Goal: Transaction & Acquisition: Book appointment/travel/reservation

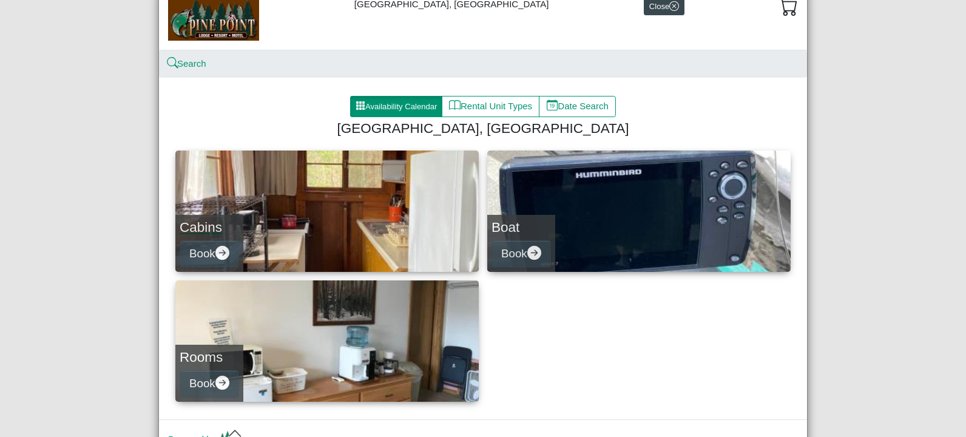
scroll to position [104, 0]
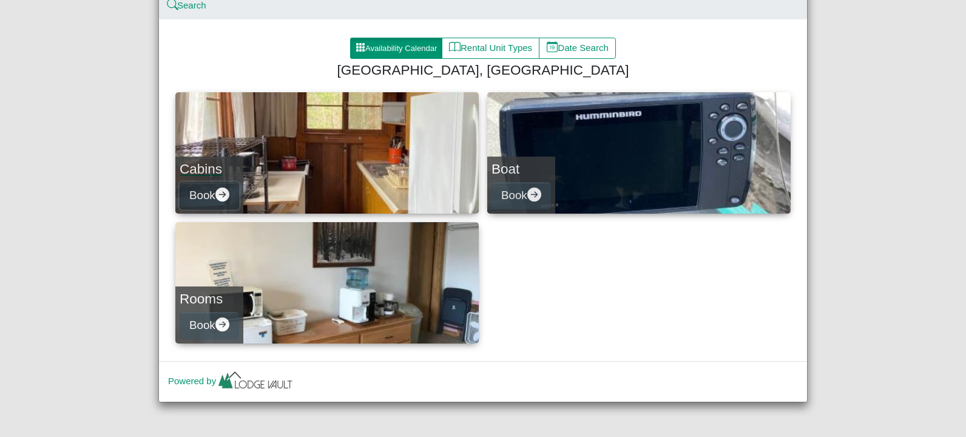
click at [217, 193] on icon "arrow right circle fill" at bounding box center [222, 194] width 14 height 14
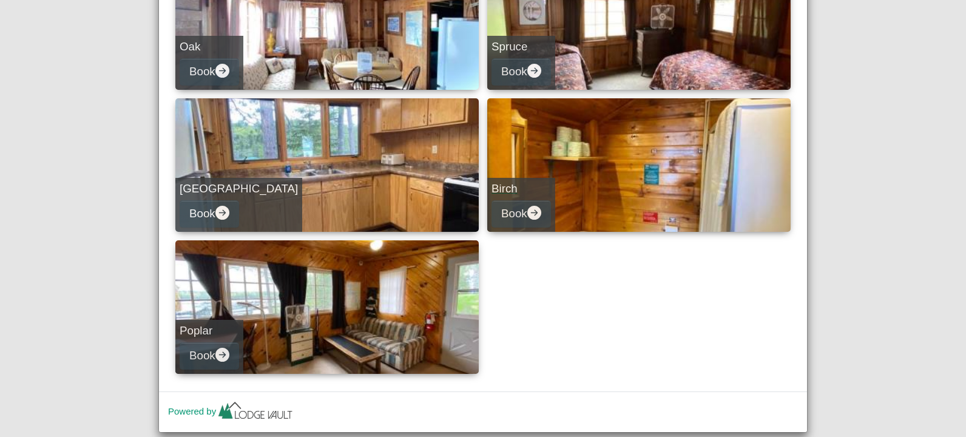
scroll to position [485, 0]
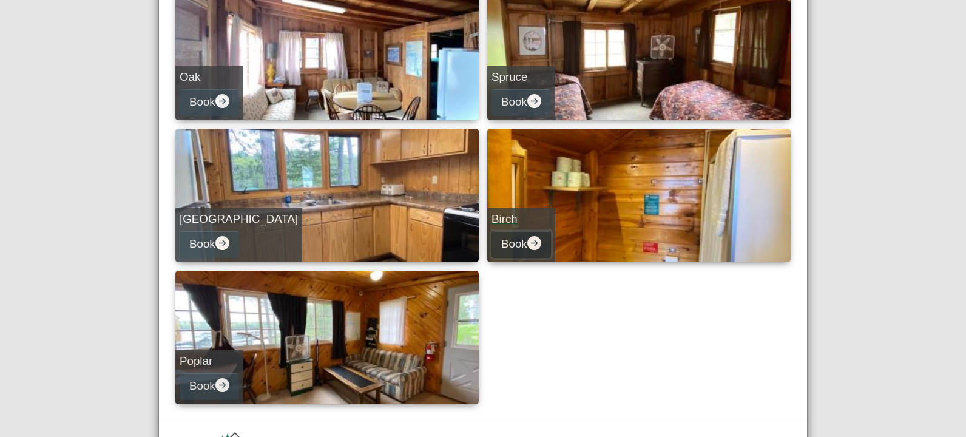
click at [517, 245] on button "Book" at bounding box center [521, 244] width 59 height 27
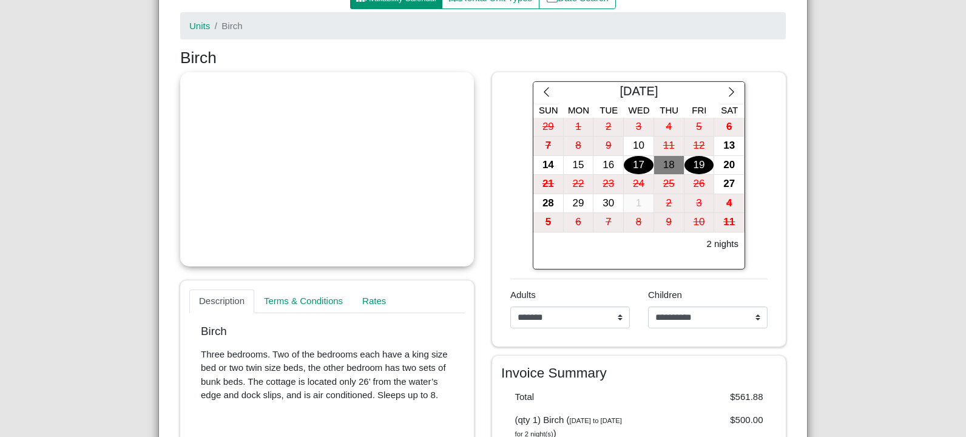
scroll to position [133, 0]
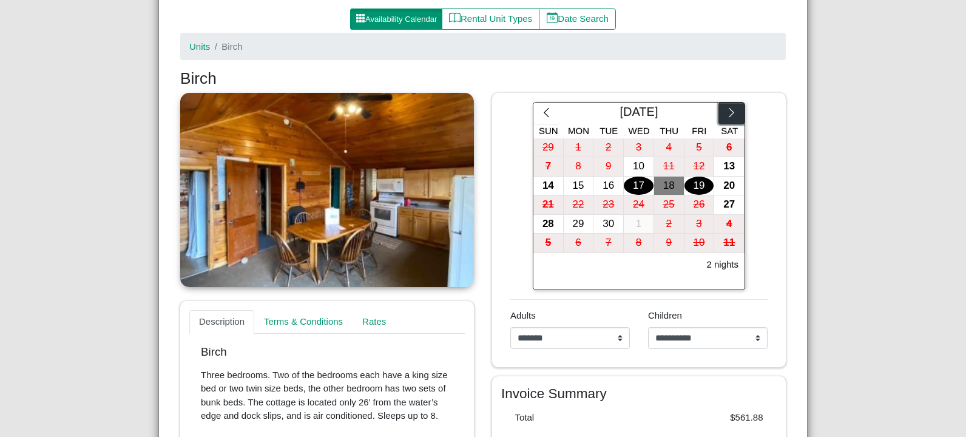
click at [726, 118] on icon "chevron right" at bounding box center [732, 113] width 12 height 12
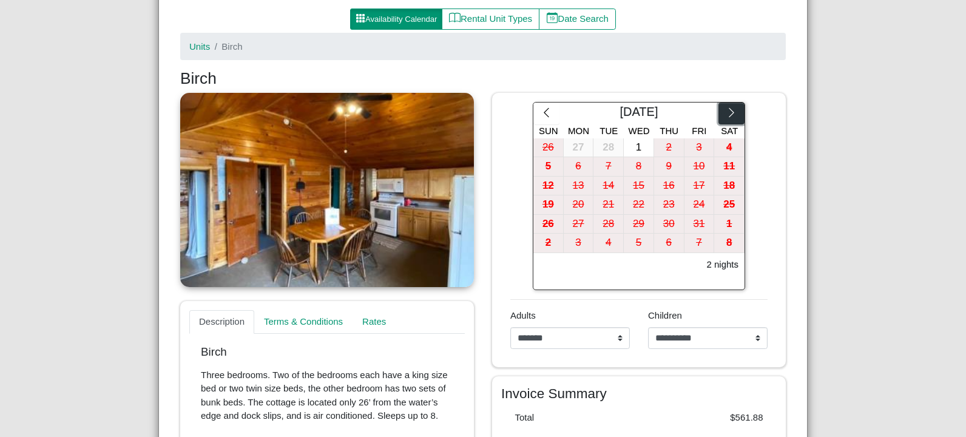
click at [726, 118] on icon "chevron right" at bounding box center [732, 113] width 12 height 12
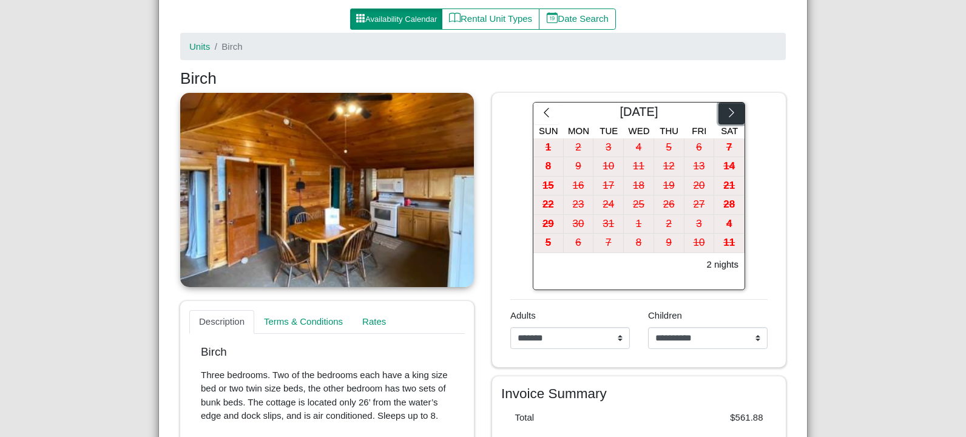
click at [726, 118] on icon "chevron right" at bounding box center [732, 113] width 12 height 12
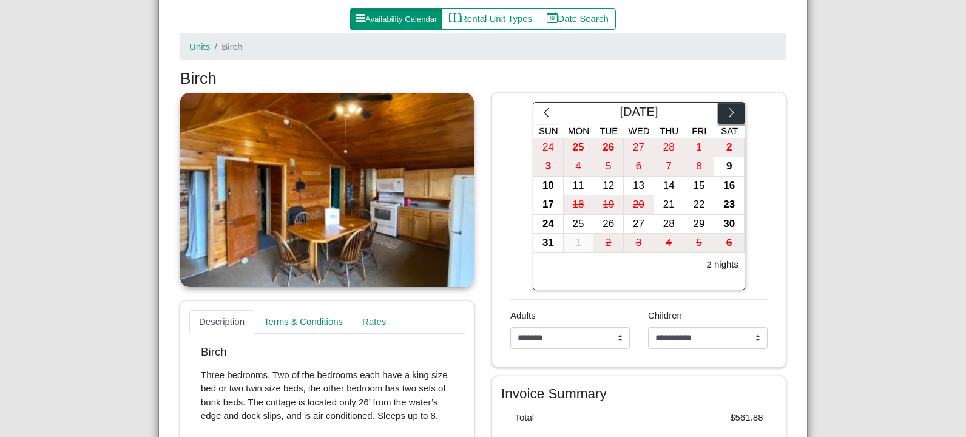
click at [726, 118] on icon "chevron right" at bounding box center [732, 113] width 12 height 12
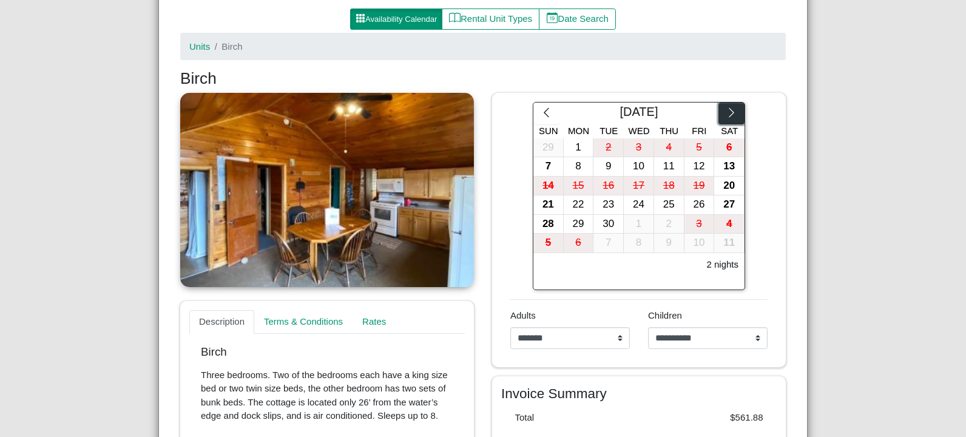
click at [726, 118] on icon "chevron right" at bounding box center [732, 113] width 12 height 12
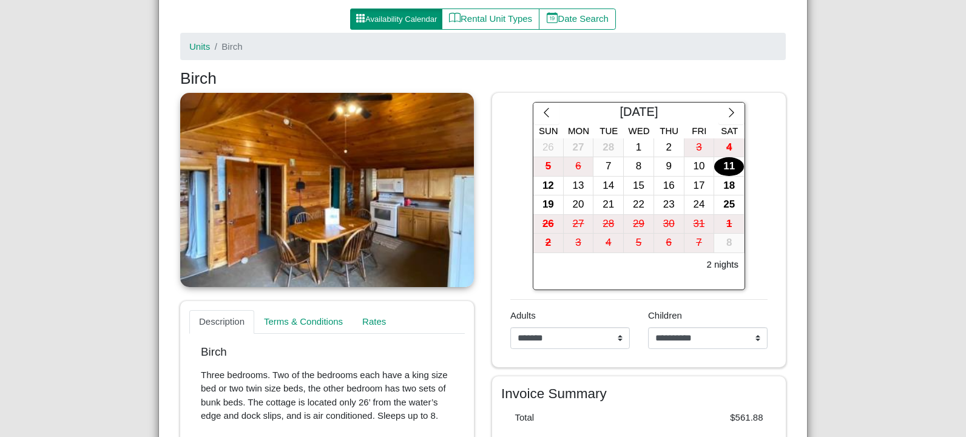
click at [724, 169] on div "11" at bounding box center [729, 166] width 30 height 19
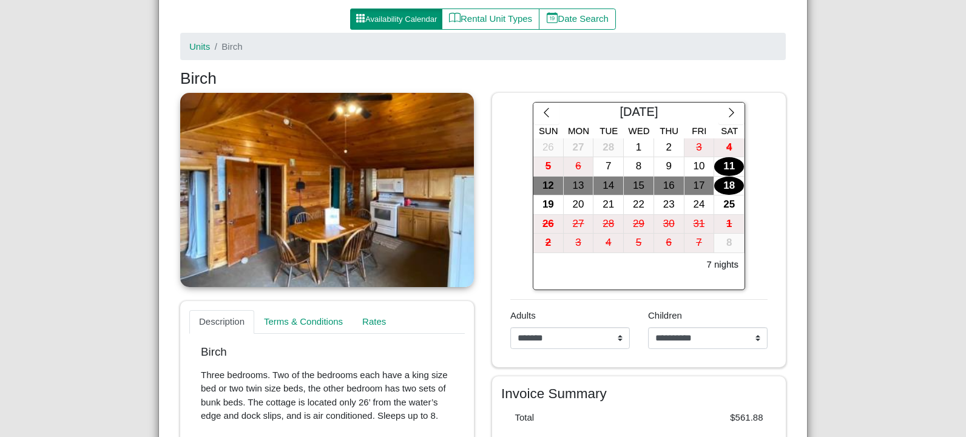
click at [729, 181] on div "18" at bounding box center [729, 186] width 30 height 19
click at [615, 338] on select "**********" at bounding box center [570, 338] width 120 height 22
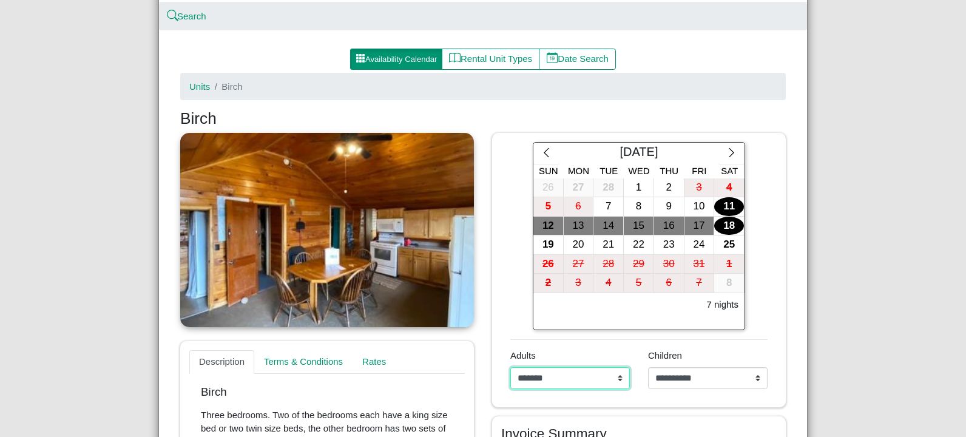
scroll to position [73, 0]
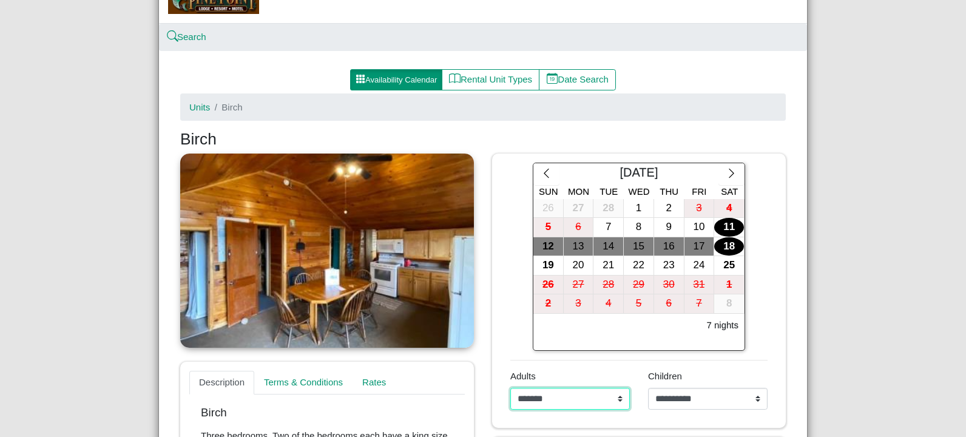
click at [612, 395] on select "**********" at bounding box center [570, 399] width 120 height 22
select select "*"
click at [510, 388] on select "**********" at bounding box center [570, 399] width 120 height 22
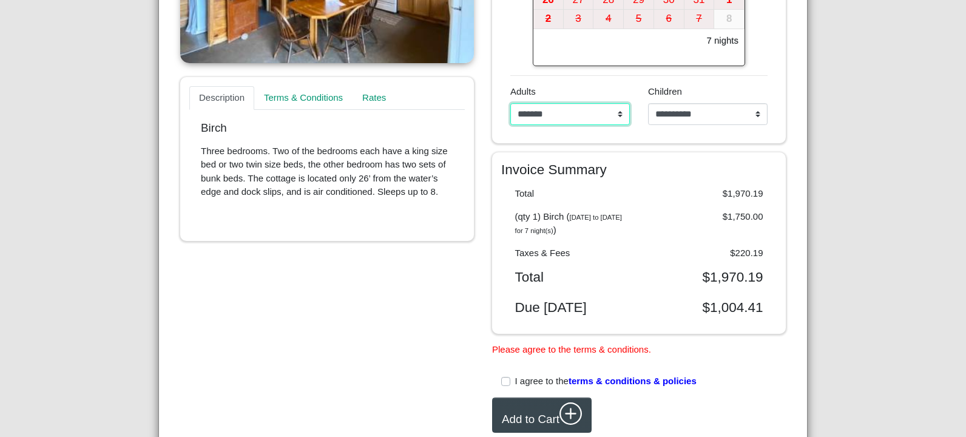
scroll to position [437, 0]
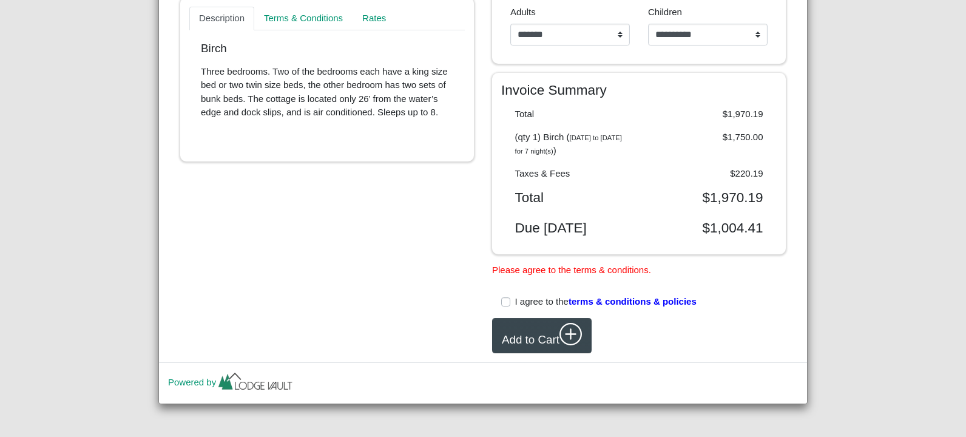
click at [515, 302] on label "I agree to the terms & conditions & policies" at bounding box center [605, 302] width 181 height 14
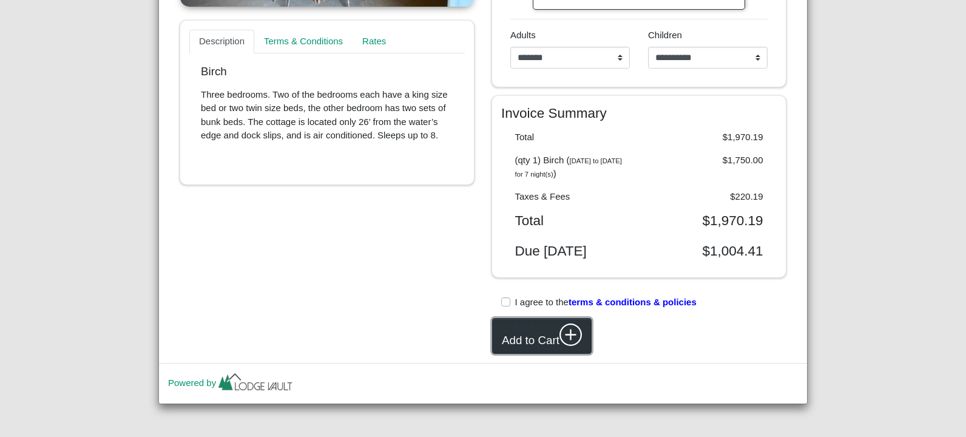
click at [566, 331] on icon "plus circle" at bounding box center [570, 334] width 23 height 23
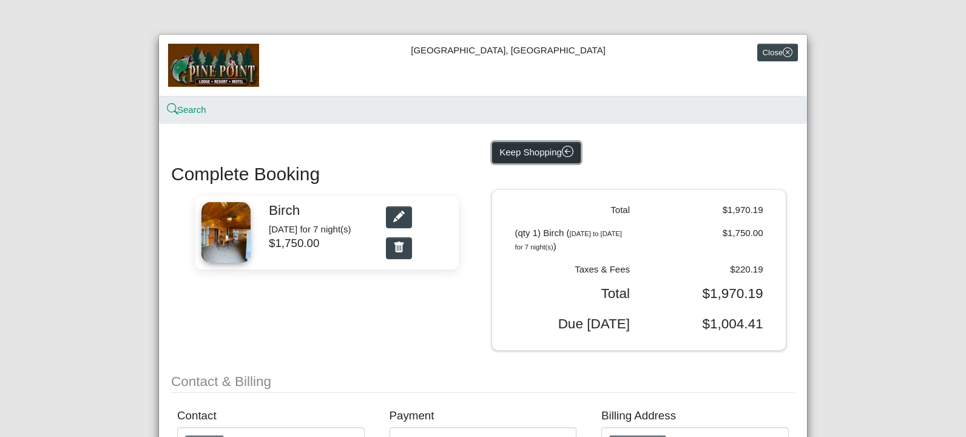
click at [530, 156] on button "Keep Shopping" at bounding box center [536, 153] width 89 height 22
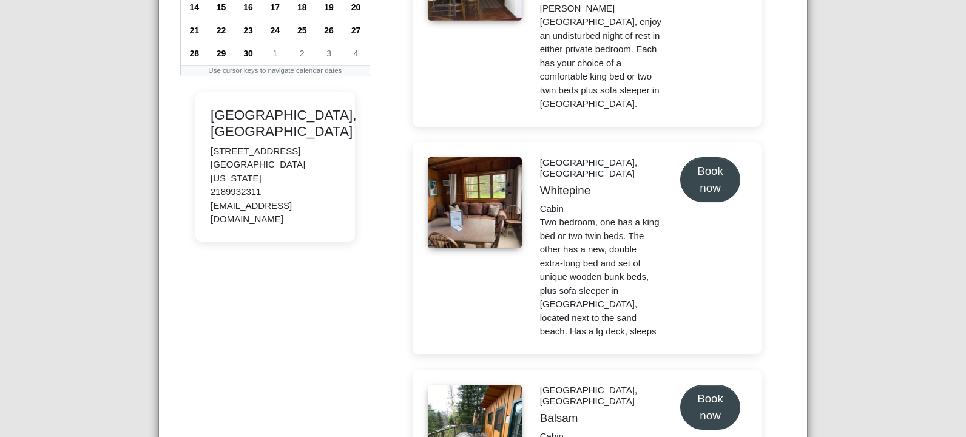
scroll to position [425, 0]
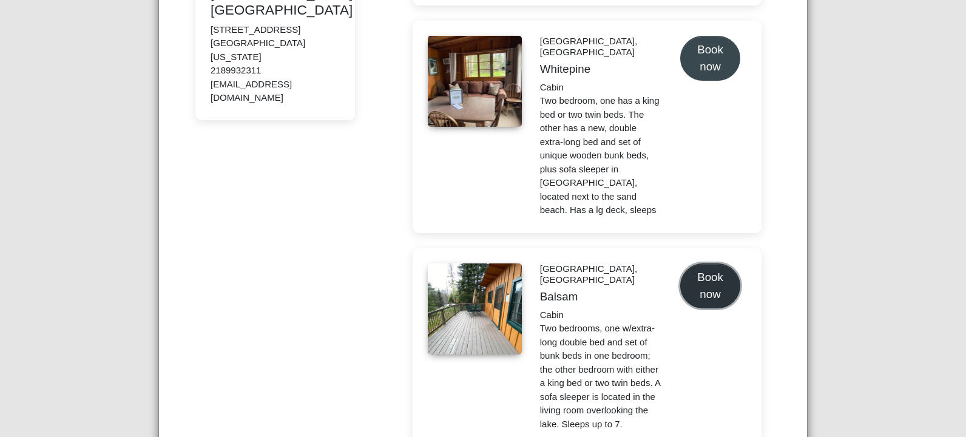
click at [694, 263] on button "Book now" at bounding box center [710, 285] width 60 height 44
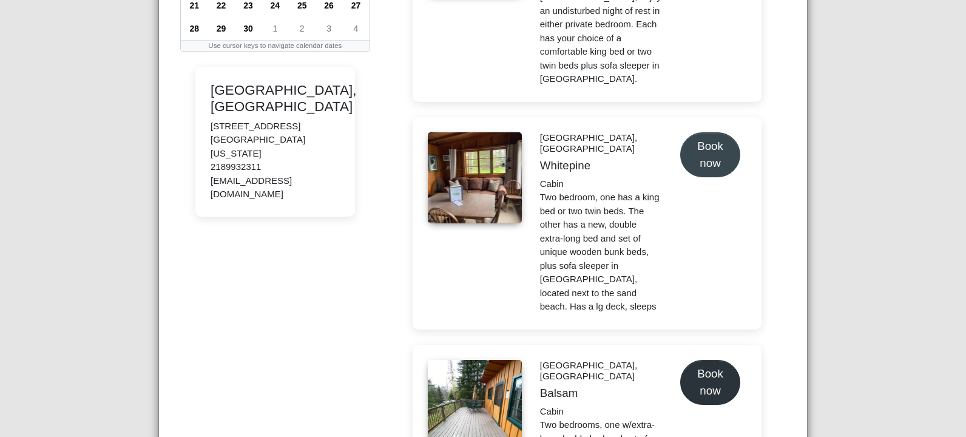
select select "*"
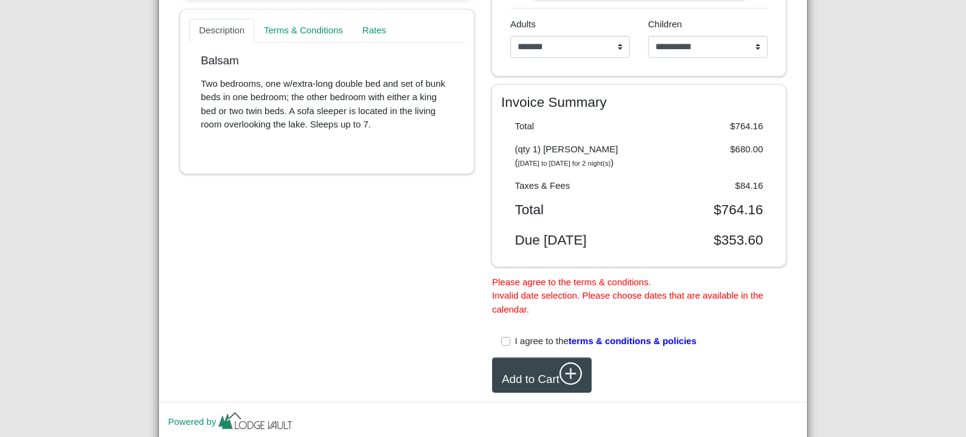
scroll to position [121, 0]
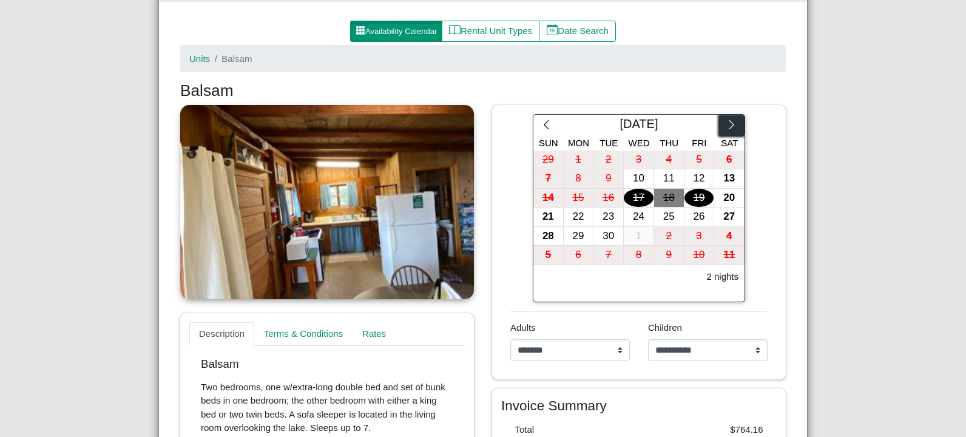
click at [732, 127] on icon "chevron right" at bounding box center [732, 125] width 12 height 12
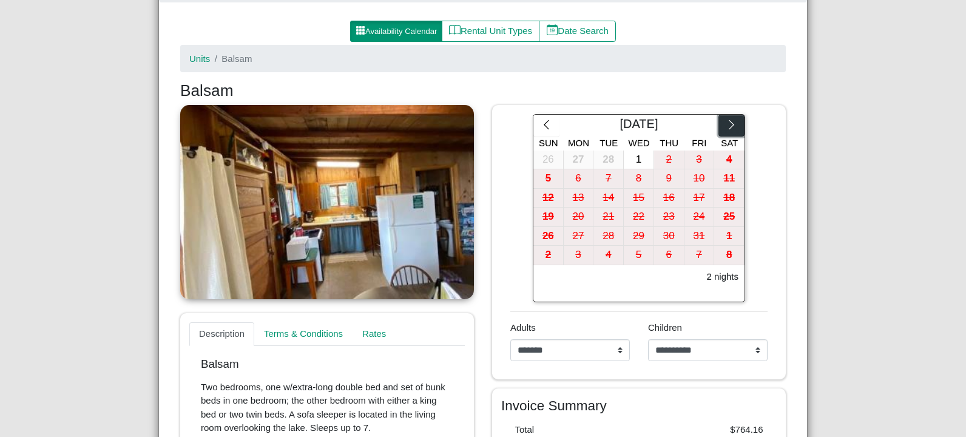
click at [732, 127] on icon "chevron right" at bounding box center [732, 125] width 12 height 12
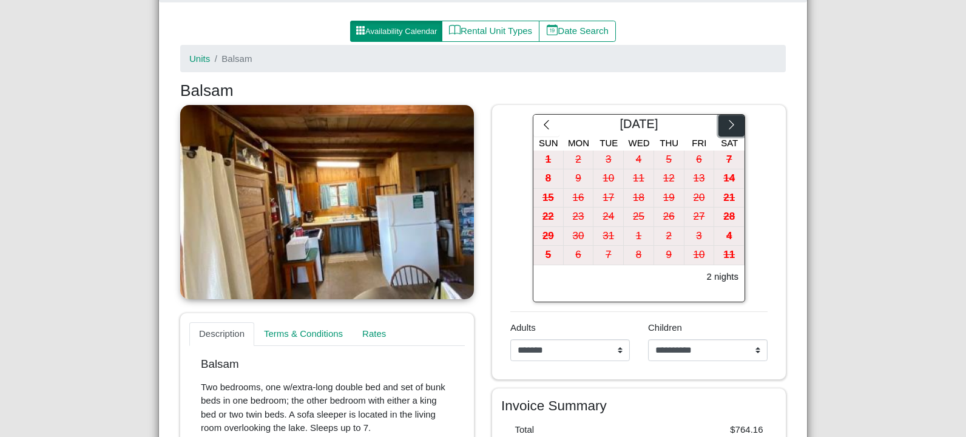
click at [732, 127] on icon "chevron right" at bounding box center [732, 125] width 12 height 12
click at [731, 129] on icon "chevron right" at bounding box center [732, 125] width 12 height 12
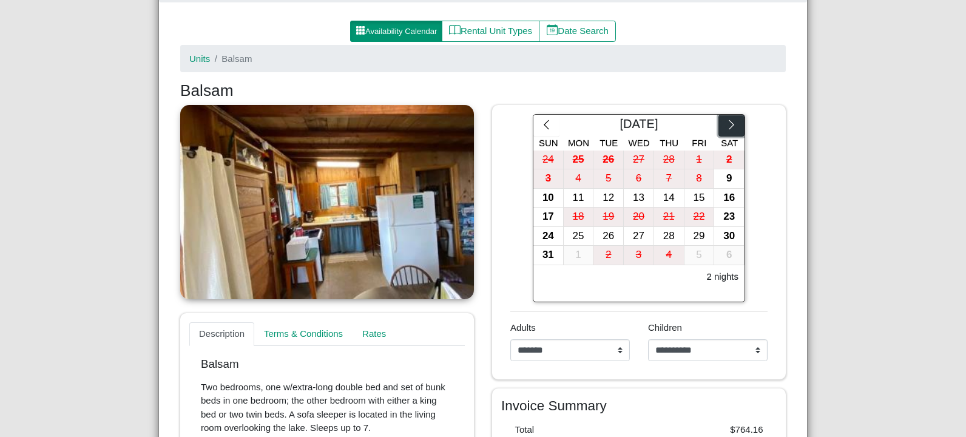
click at [730, 130] on icon "chevron right" at bounding box center [732, 125] width 12 height 12
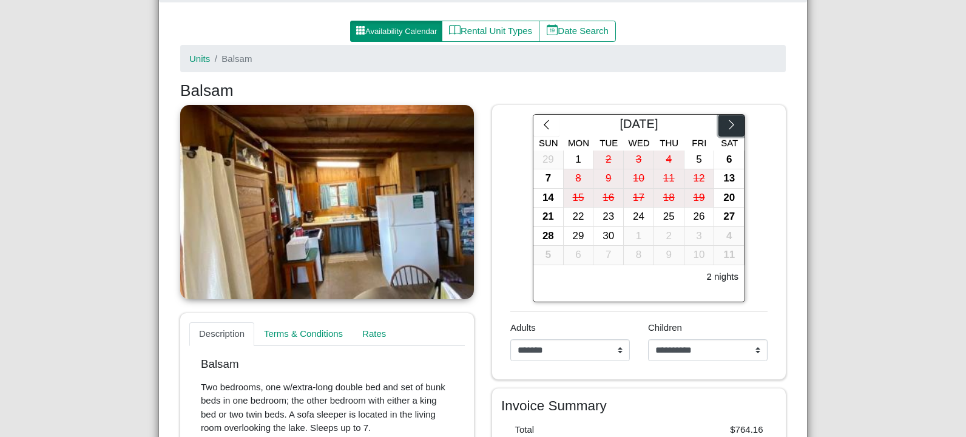
click at [730, 130] on icon "chevron right" at bounding box center [732, 125] width 12 height 12
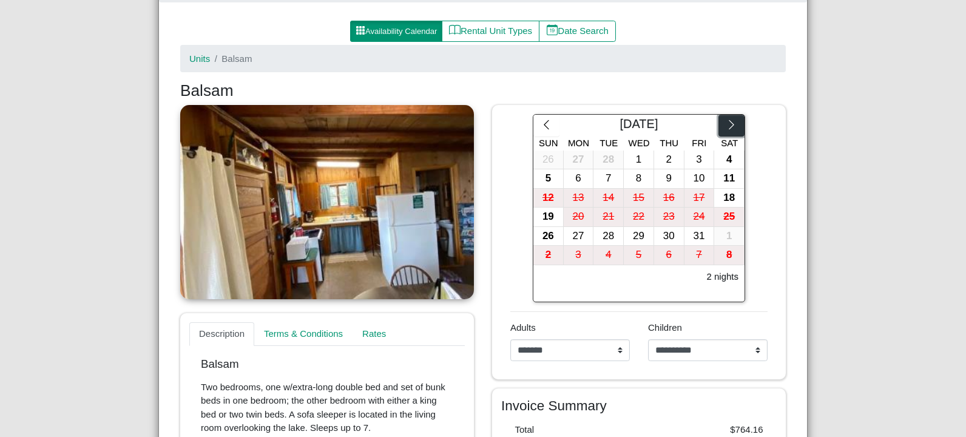
click at [730, 130] on icon "chevron right" at bounding box center [732, 125] width 12 height 12
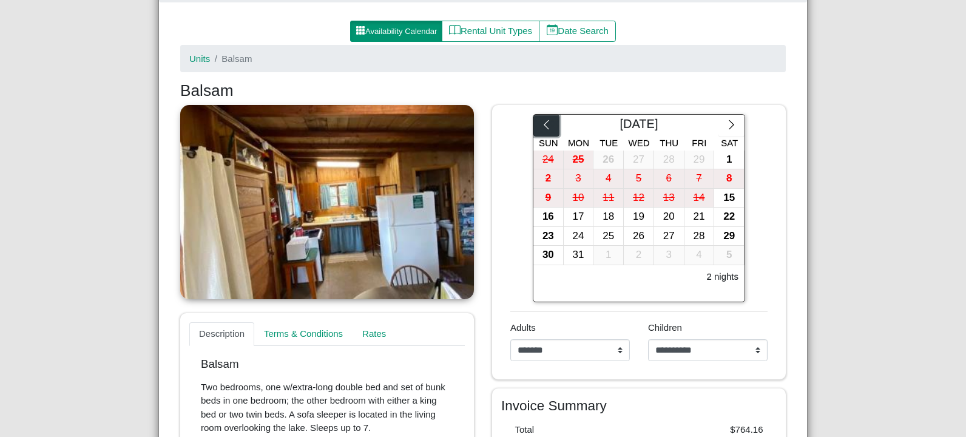
click at [544, 126] on icon "chevron left" at bounding box center [547, 125] width 12 height 12
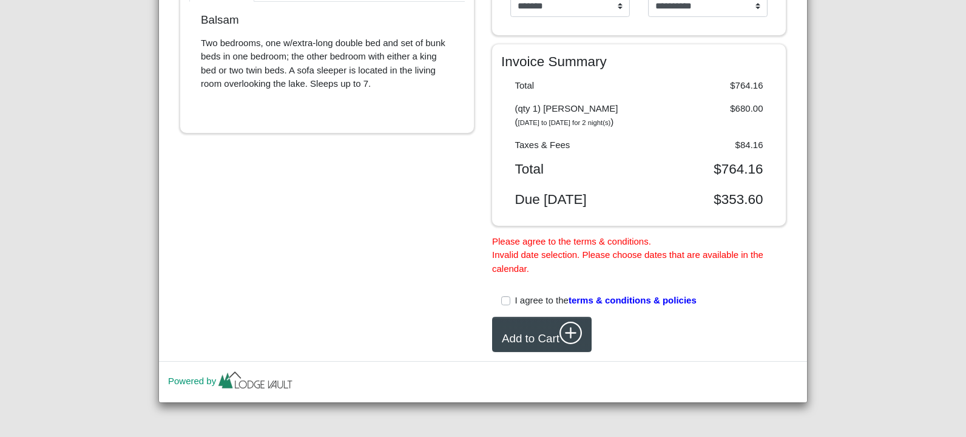
scroll to position [0, 0]
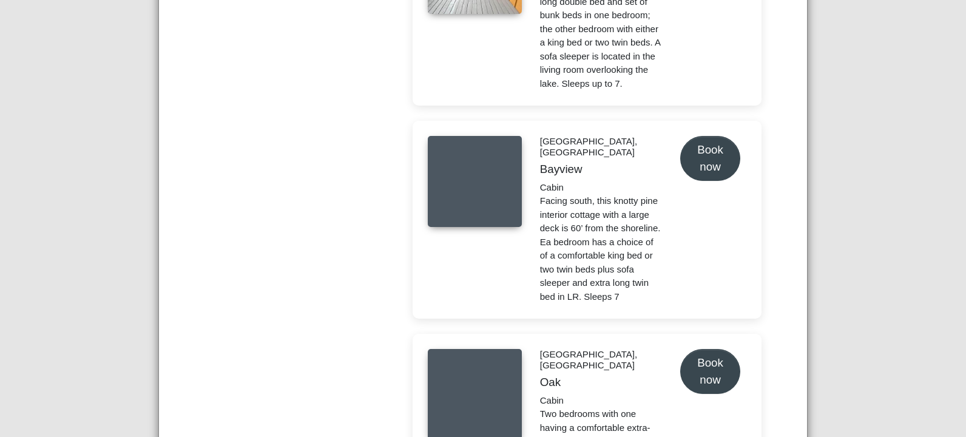
scroll to position [789, 0]
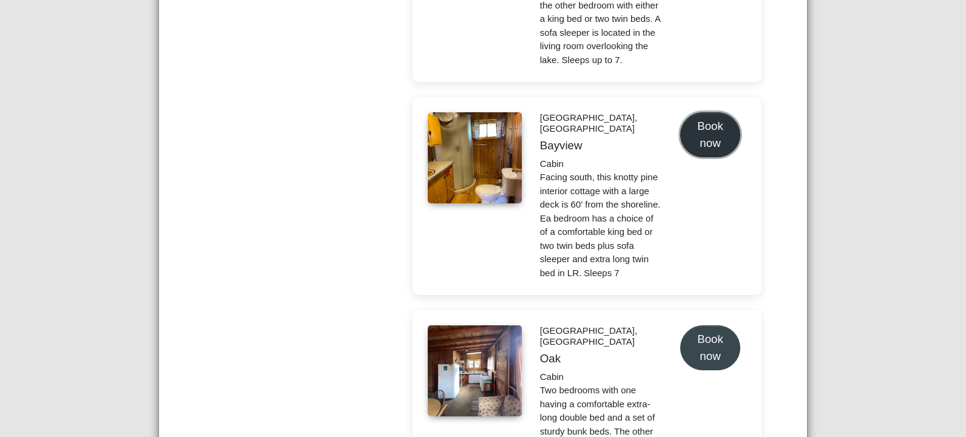
click at [716, 112] on button "Book now" at bounding box center [710, 134] width 60 height 44
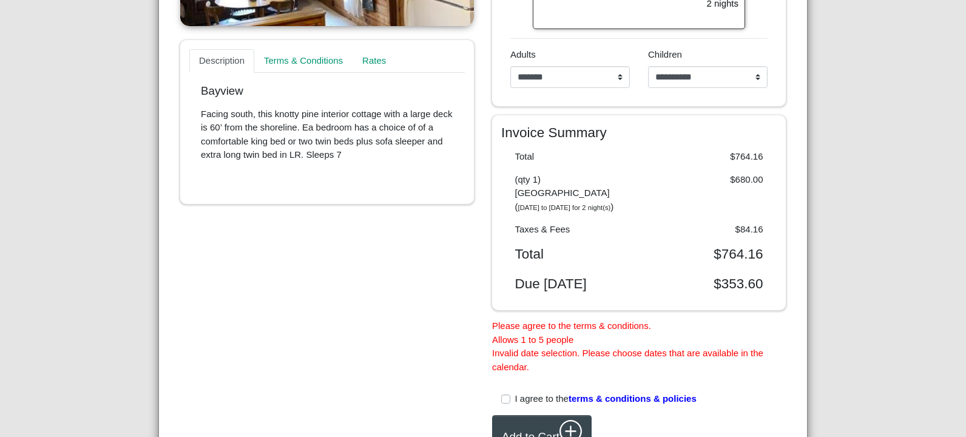
scroll to position [188, 0]
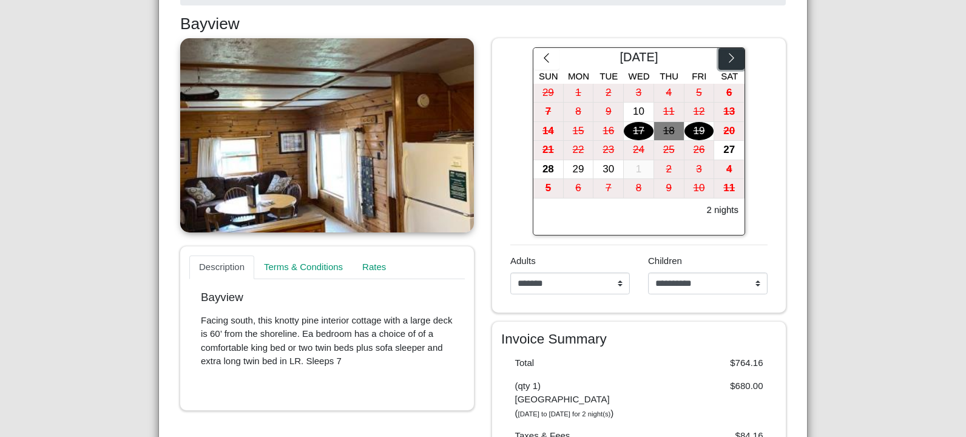
click at [726, 60] on icon "chevron right" at bounding box center [732, 58] width 12 height 12
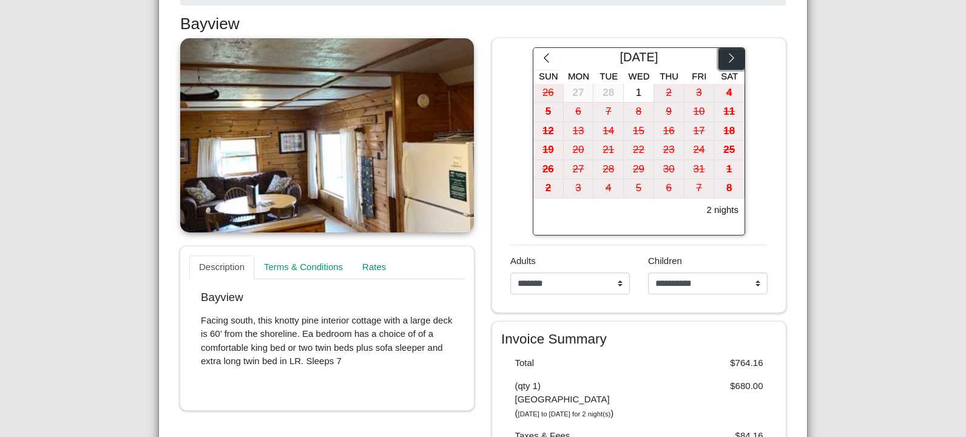
click at [726, 60] on icon "chevron right" at bounding box center [732, 58] width 12 height 12
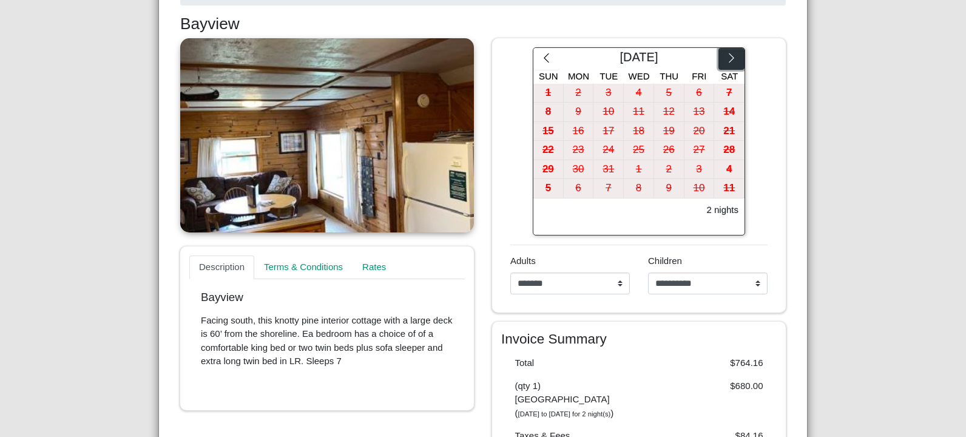
click at [726, 60] on icon "chevron right" at bounding box center [732, 58] width 12 height 12
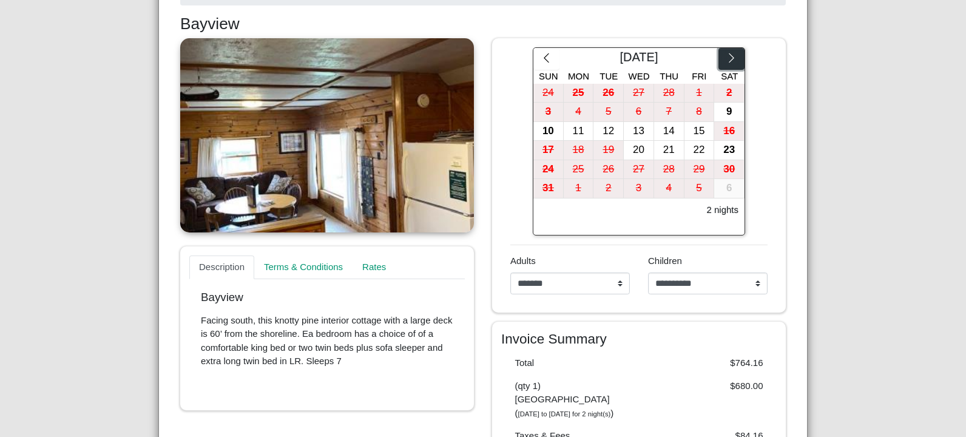
click at [726, 60] on icon "chevron right" at bounding box center [732, 58] width 12 height 12
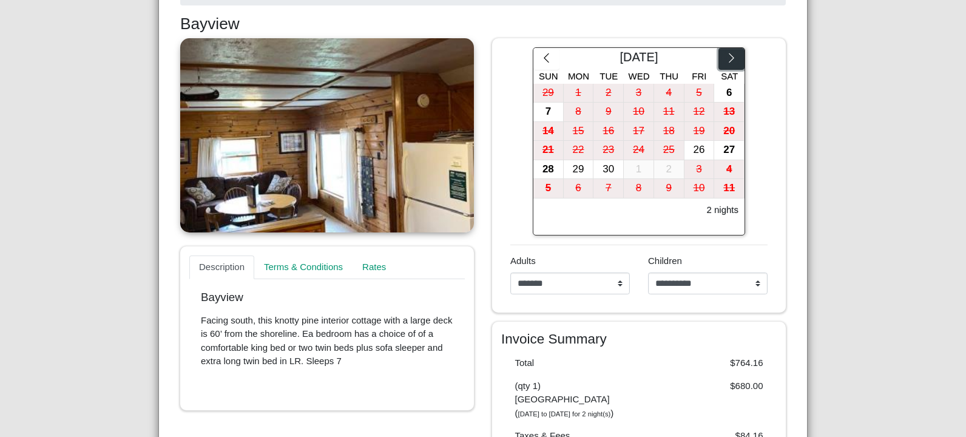
click at [726, 61] on icon "chevron right" at bounding box center [732, 58] width 12 height 12
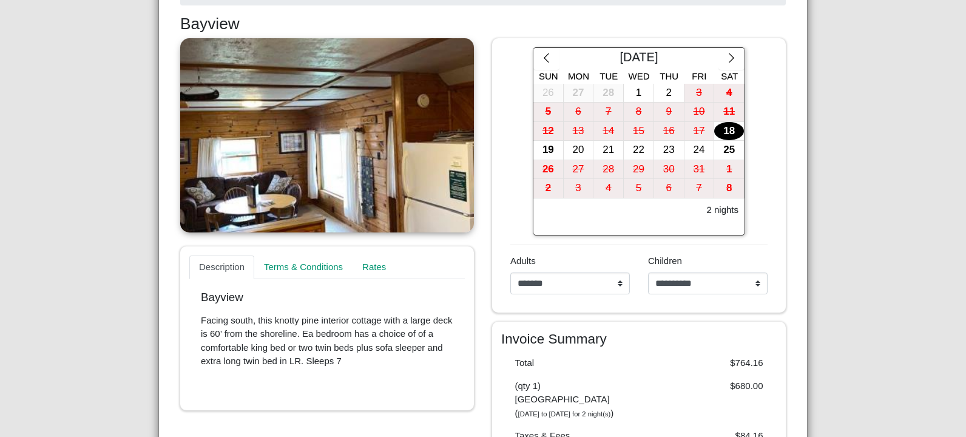
click at [729, 135] on div "18" at bounding box center [729, 131] width 30 height 19
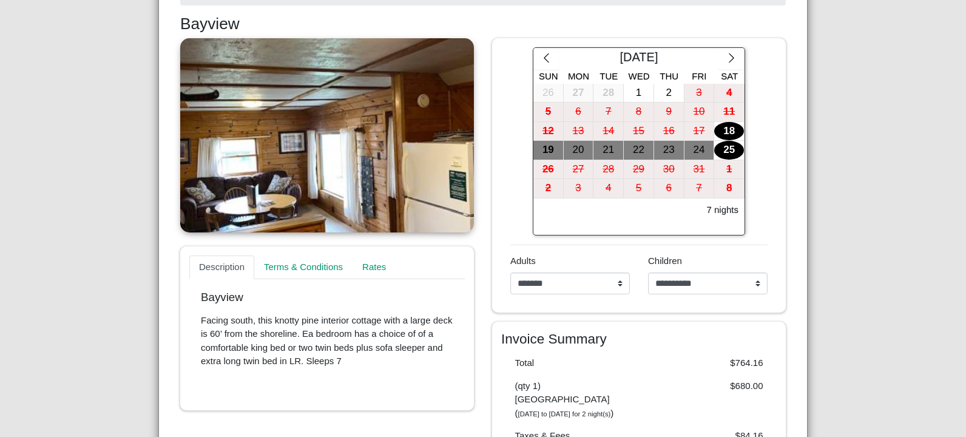
click at [728, 152] on div "25" at bounding box center [729, 150] width 30 height 19
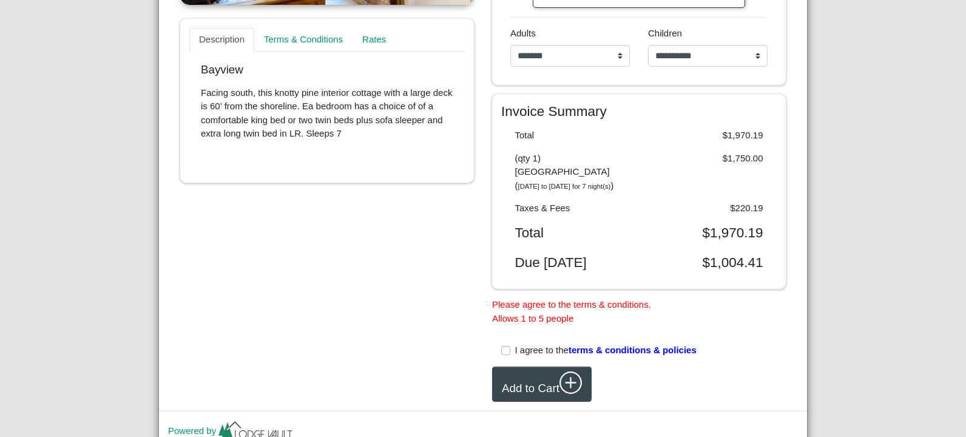
scroll to position [450, 0]
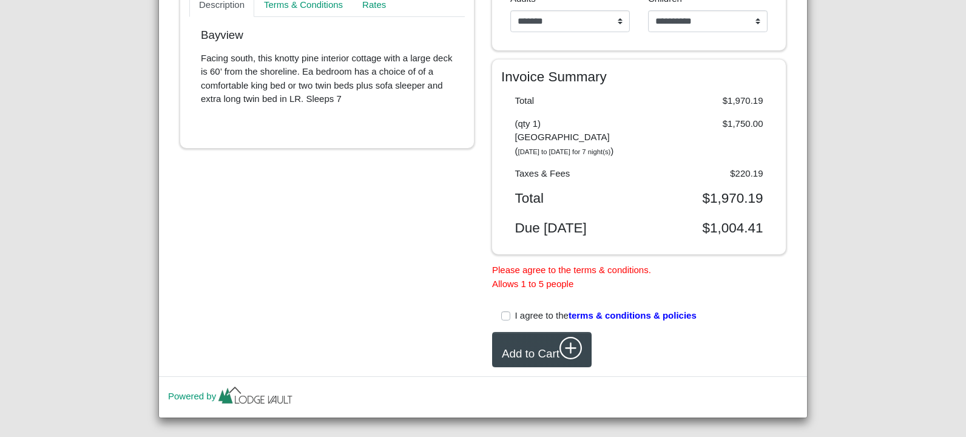
click at [515, 309] on label "I agree to the terms & conditions & policies" at bounding box center [605, 316] width 181 height 14
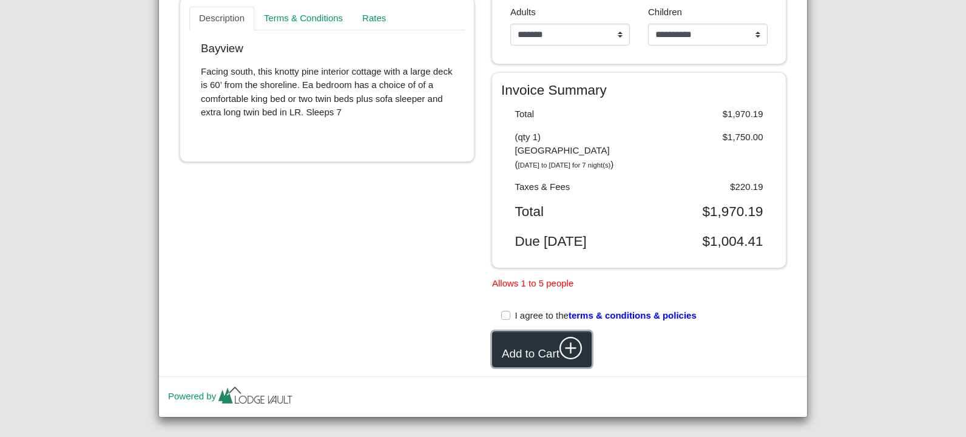
click at [565, 342] on icon "plus circle" at bounding box center [571, 348] width 12 height 12
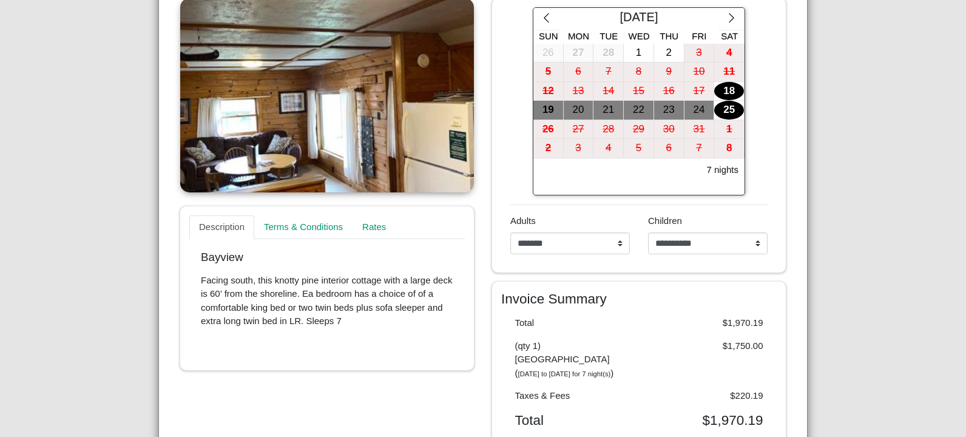
scroll to position [255, 0]
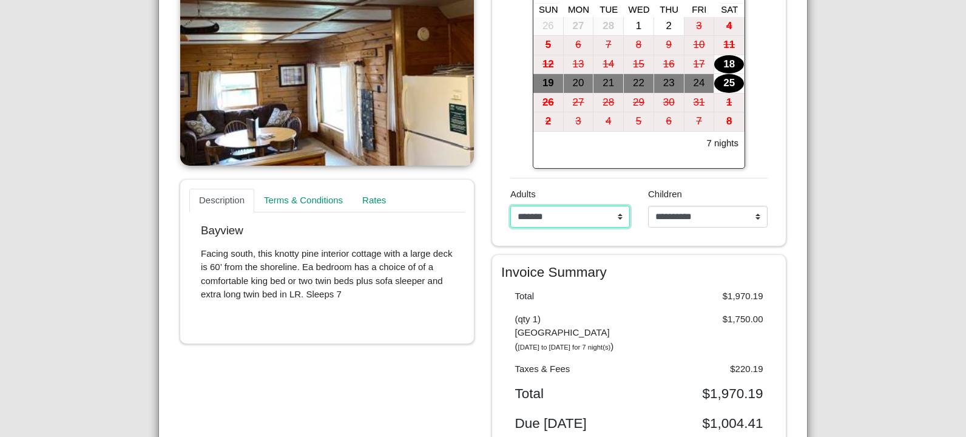
click at [603, 214] on select "**********" at bounding box center [570, 217] width 120 height 22
select select "*"
click at [510, 206] on select "**********" at bounding box center [570, 217] width 120 height 22
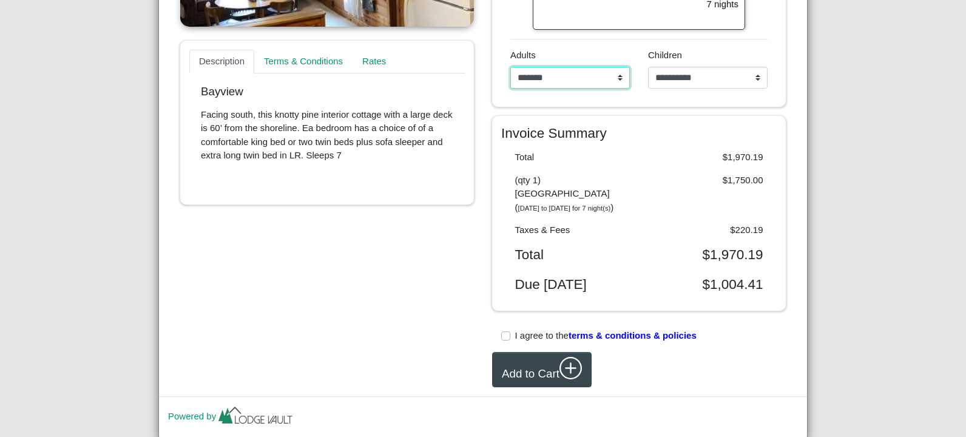
scroll to position [414, 0]
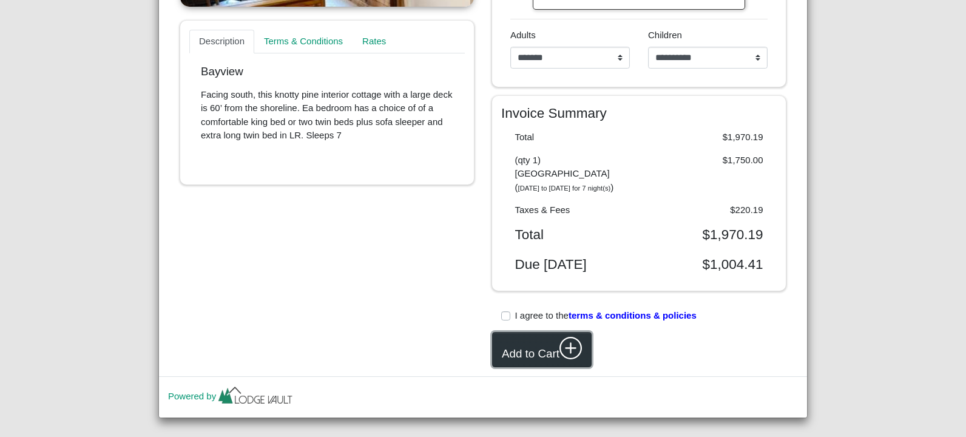
click at [572, 337] on icon "plus circle" at bounding box center [570, 348] width 23 height 23
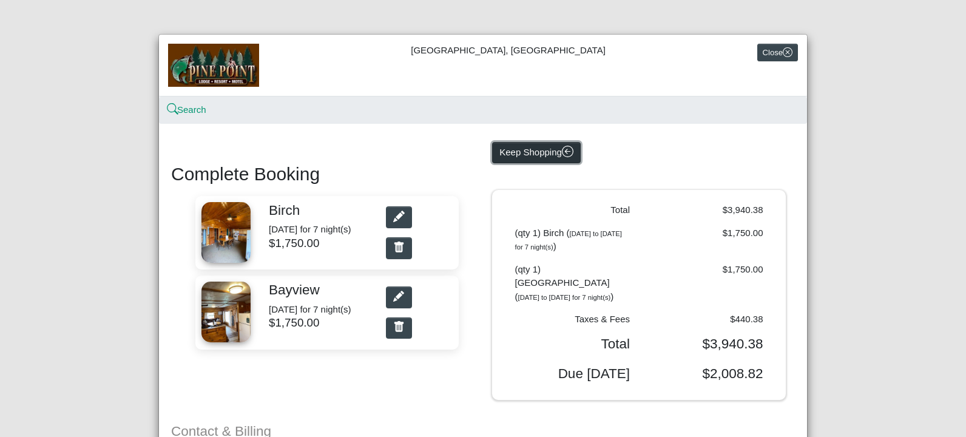
click at [562, 152] on icon "arrow left circle" at bounding box center [568, 152] width 12 height 12
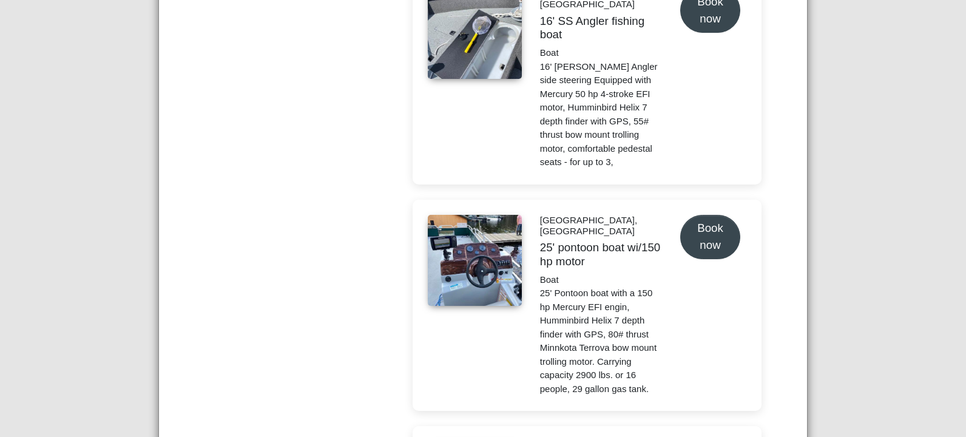
scroll to position [3823, 0]
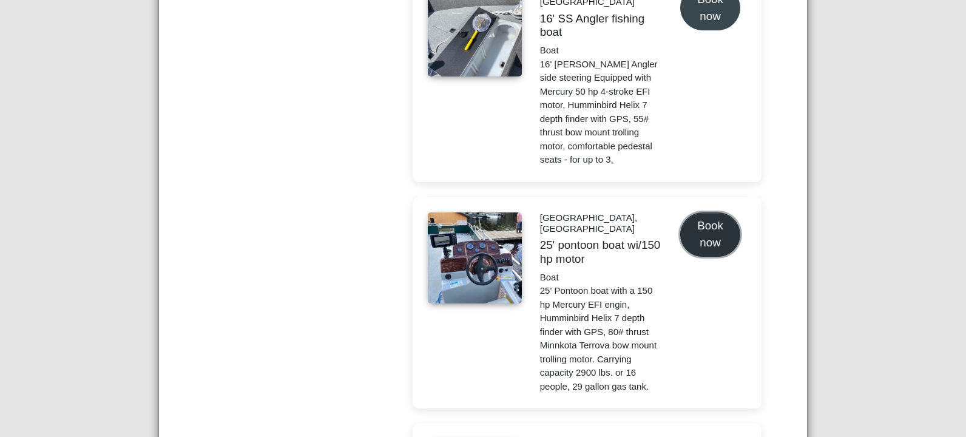
click at [705, 212] on button "Book now" at bounding box center [710, 234] width 60 height 44
select select "*"
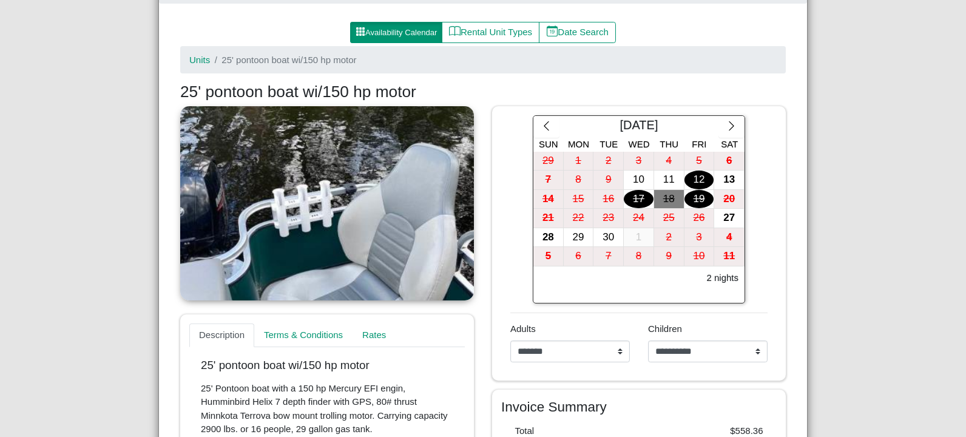
scroll to position [121, 0]
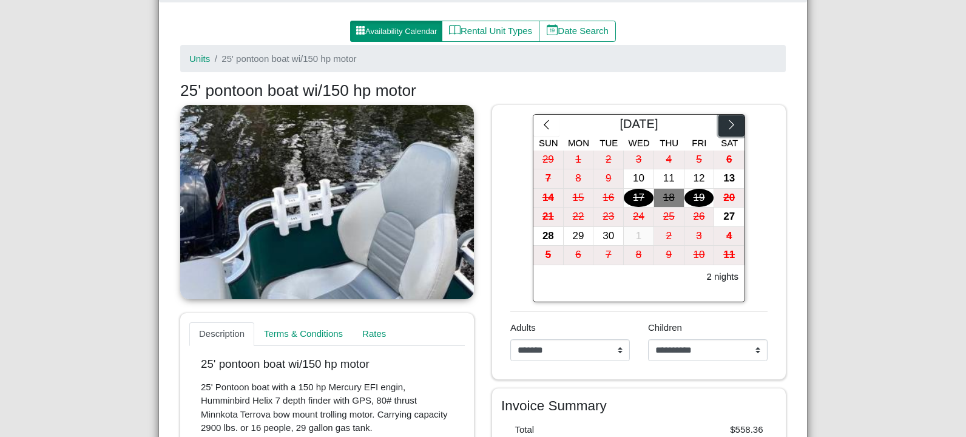
click at [731, 127] on icon "chevron right" at bounding box center [732, 125] width 12 height 12
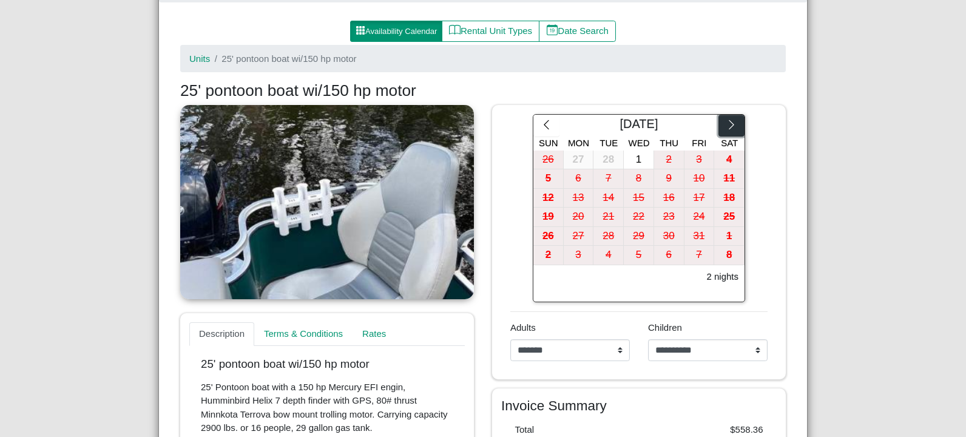
click at [731, 127] on icon "chevron right" at bounding box center [732, 125] width 12 height 12
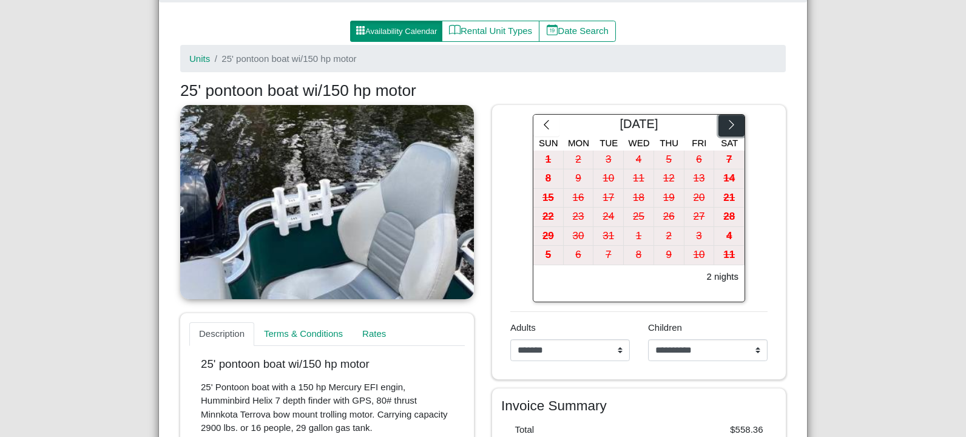
click at [731, 127] on icon "chevron right" at bounding box center [732, 125] width 12 height 12
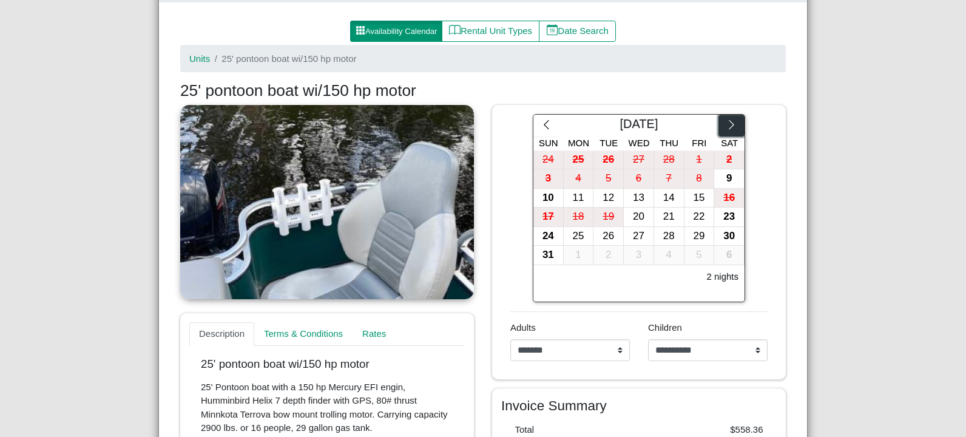
click at [731, 127] on icon "chevron right" at bounding box center [732, 125] width 12 height 12
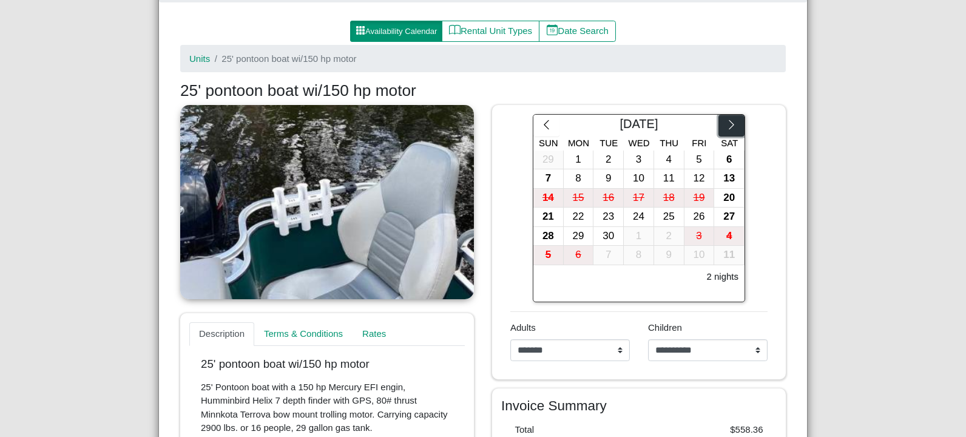
click at [731, 127] on icon "chevron right" at bounding box center [732, 125] width 12 height 12
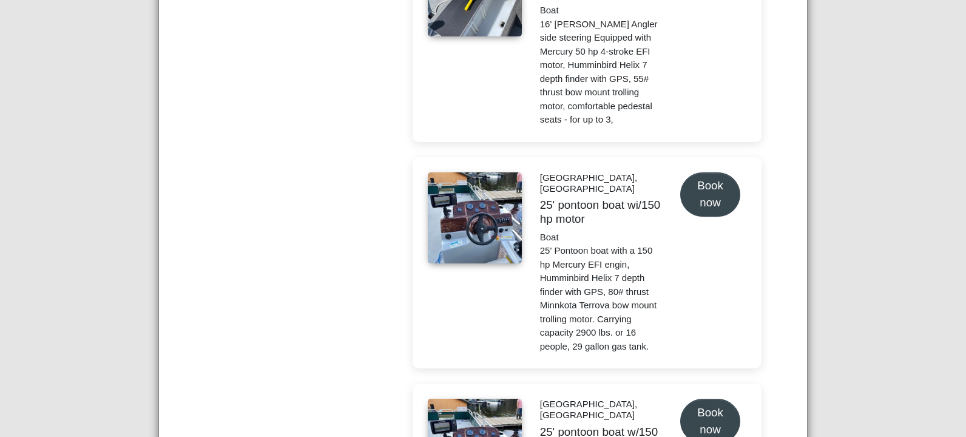
scroll to position [3883, 0]
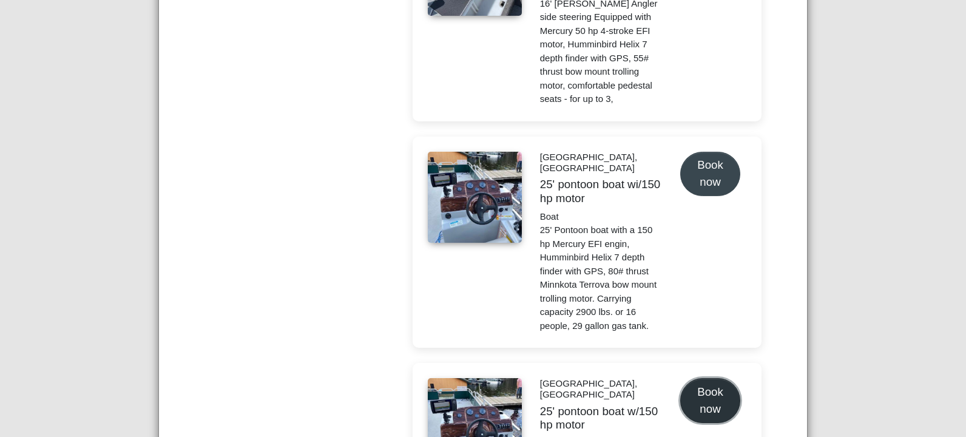
click at [713, 378] on button "Book now" at bounding box center [710, 400] width 60 height 44
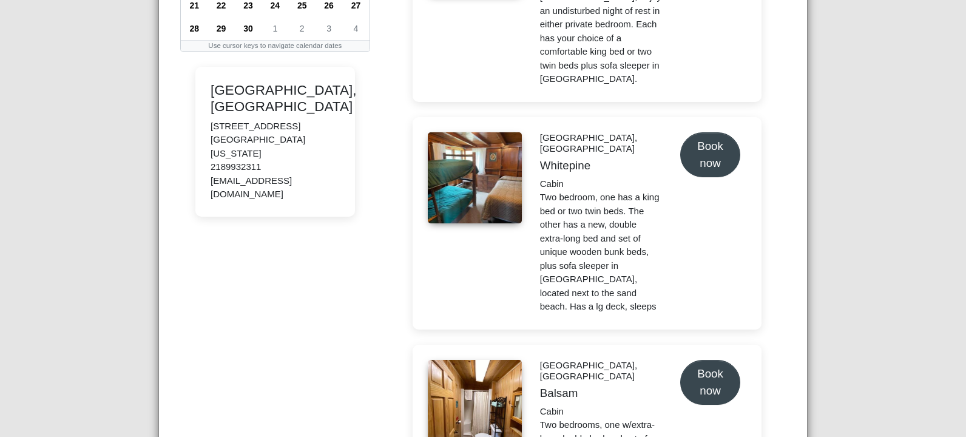
select select "*"
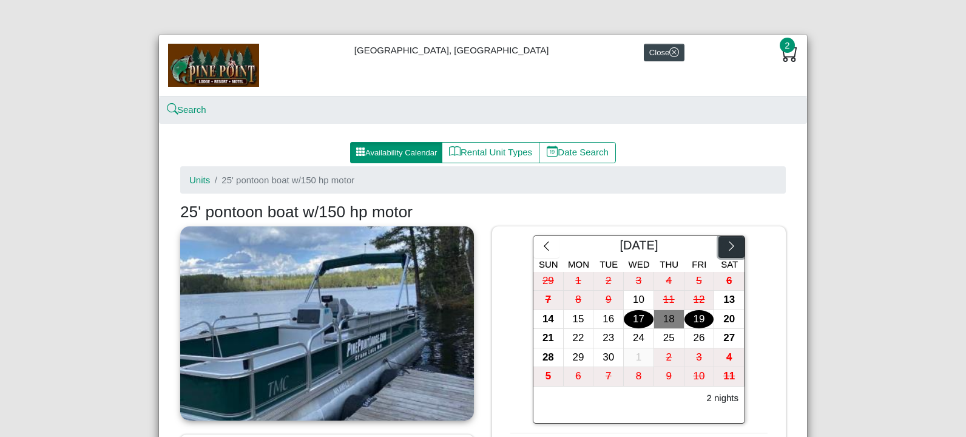
click at [719, 247] on button "button" at bounding box center [731, 247] width 26 height 22
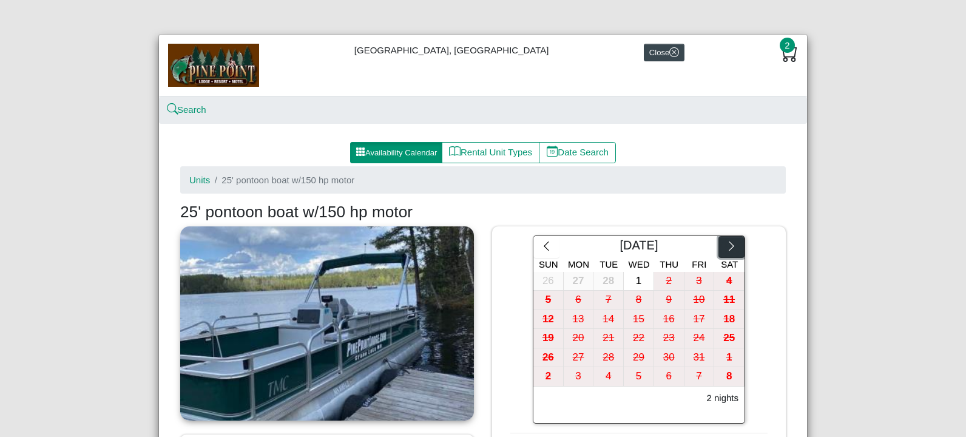
click at [719, 247] on button "button" at bounding box center [731, 247] width 26 height 22
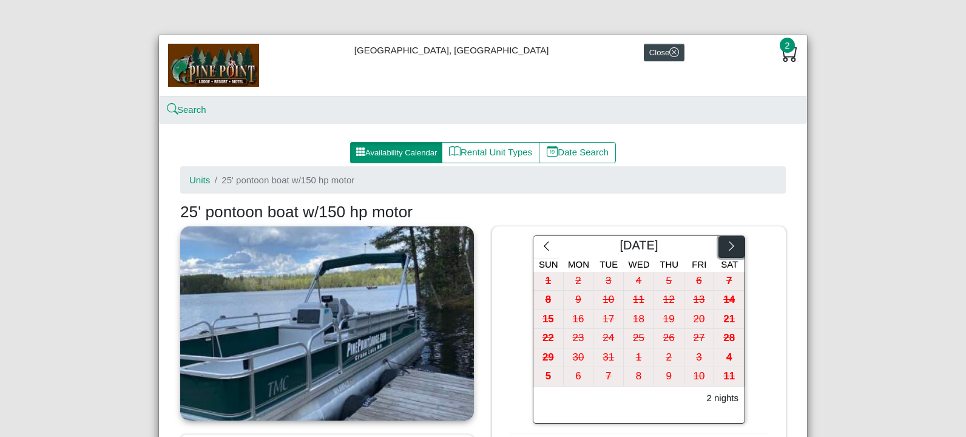
click at [719, 247] on button "button" at bounding box center [731, 247] width 26 height 22
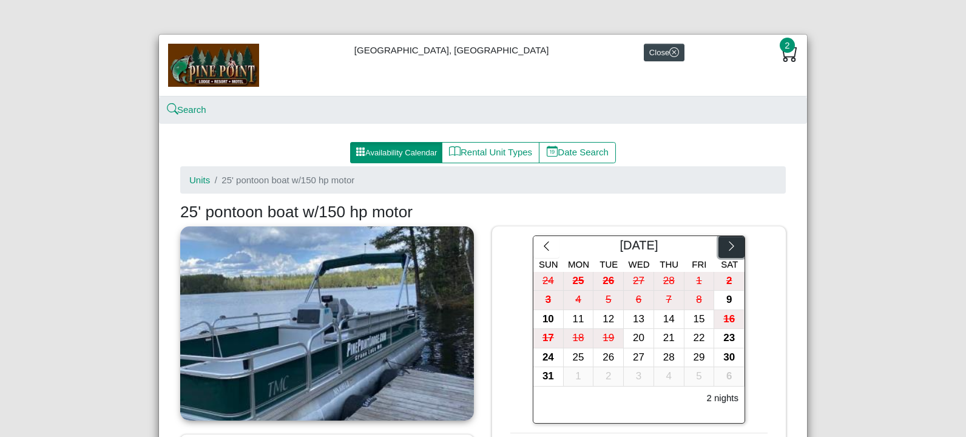
click at [719, 247] on button "button" at bounding box center [731, 247] width 26 height 22
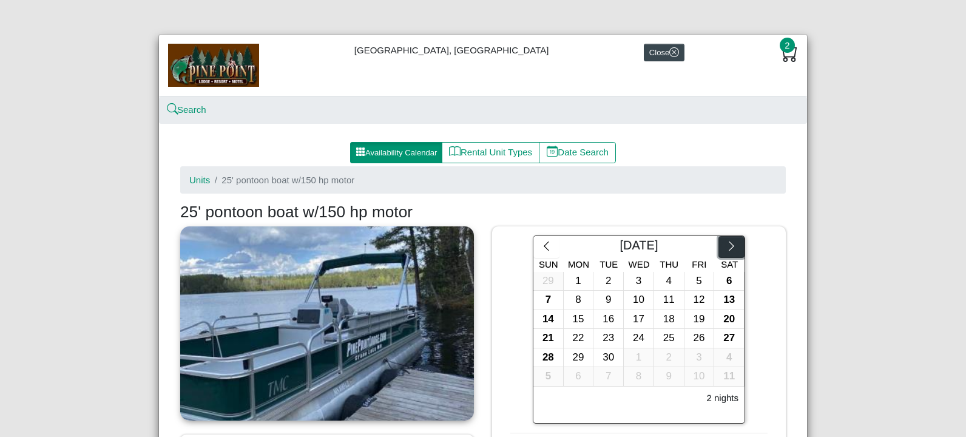
click at [719, 247] on button "button" at bounding box center [731, 247] width 26 height 22
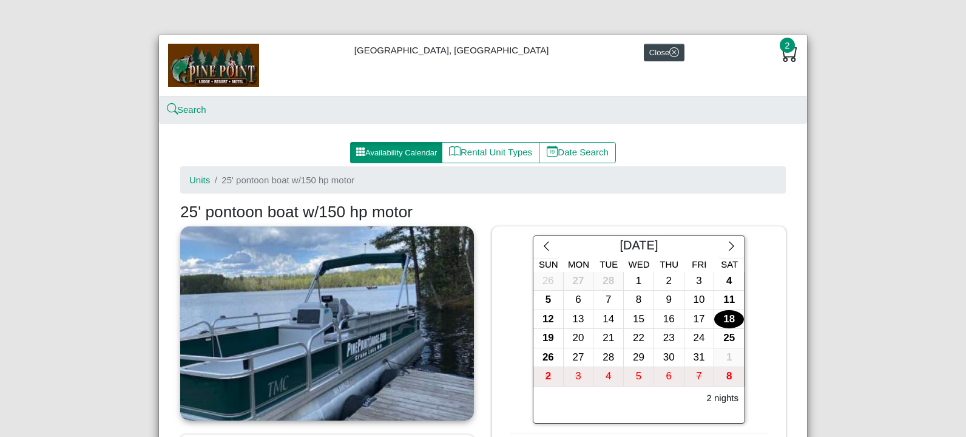
click at [720, 315] on div "18" at bounding box center [729, 319] width 30 height 19
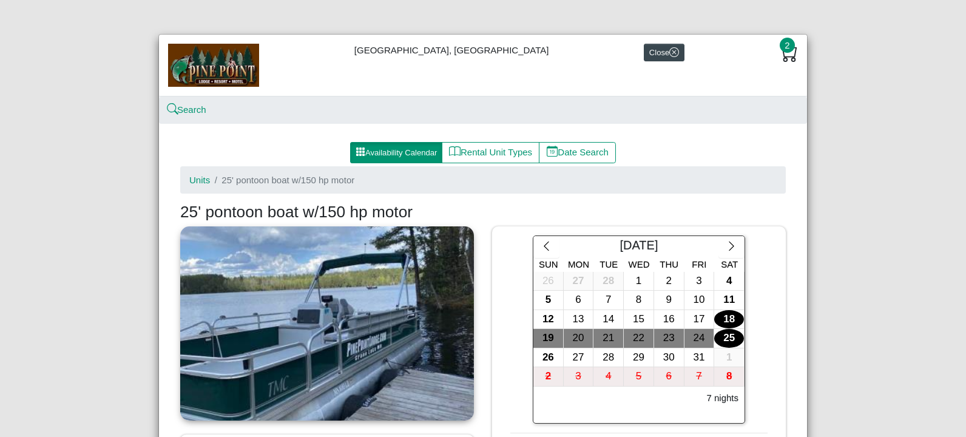
click at [723, 340] on div "25" at bounding box center [729, 338] width 30 height 19
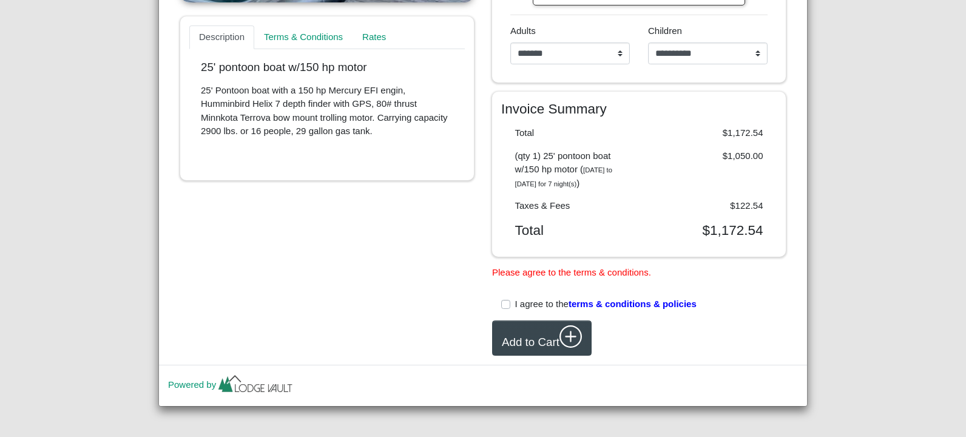
scroll to position [421, 0]
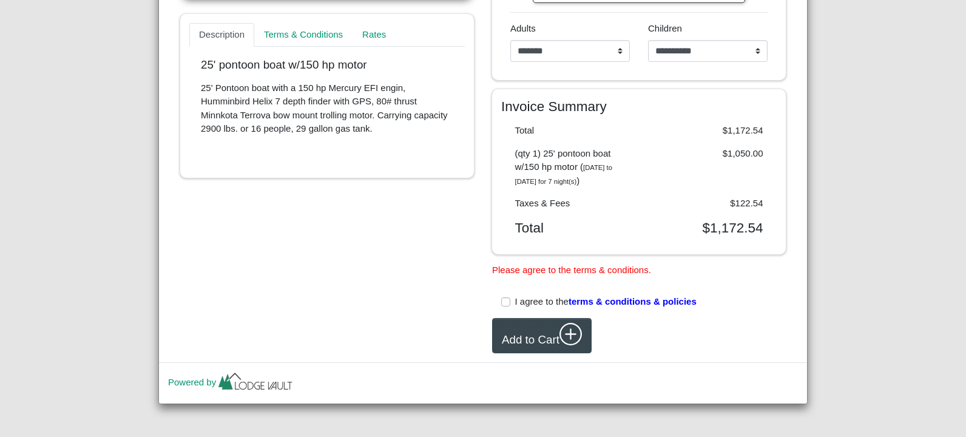
click at [515, 304] on label "I agree to the terms & conditions & policies" at bounding box center [605, 302] width 181 height 14
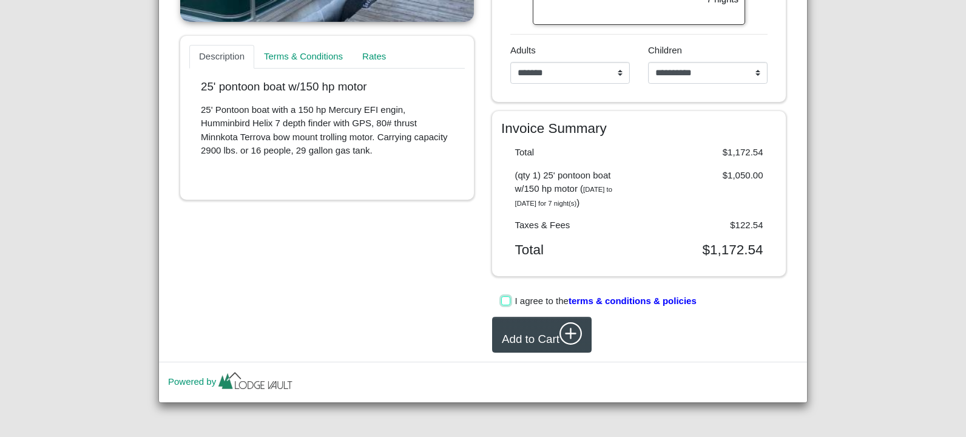
scroll to position [397, 0]
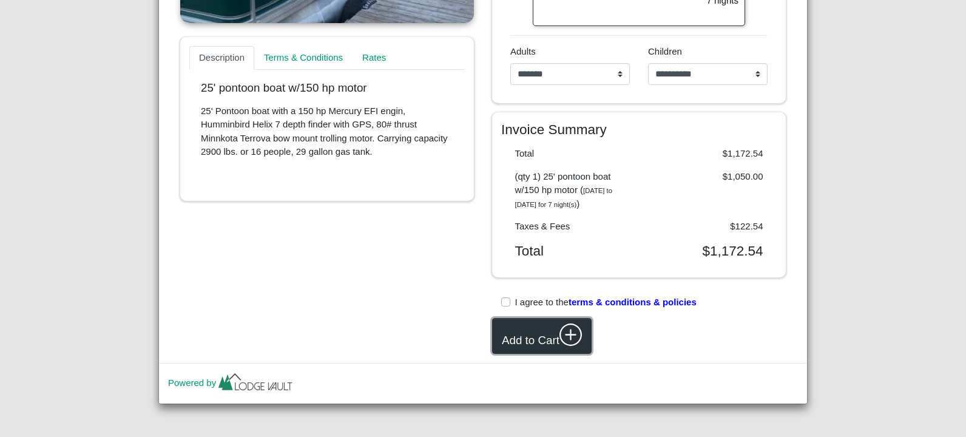
click at [566, 334] on icon "plus circle" at bounding box center [570, 334] width 23 height 23
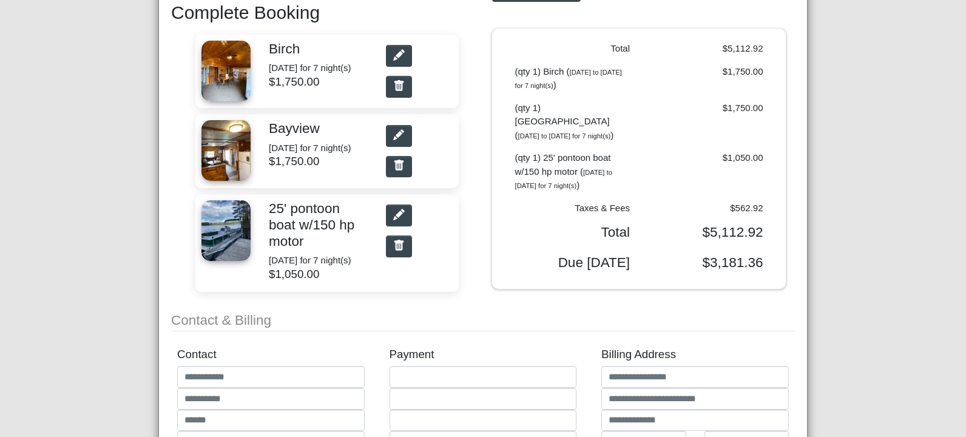
scroll to position [155, 0]
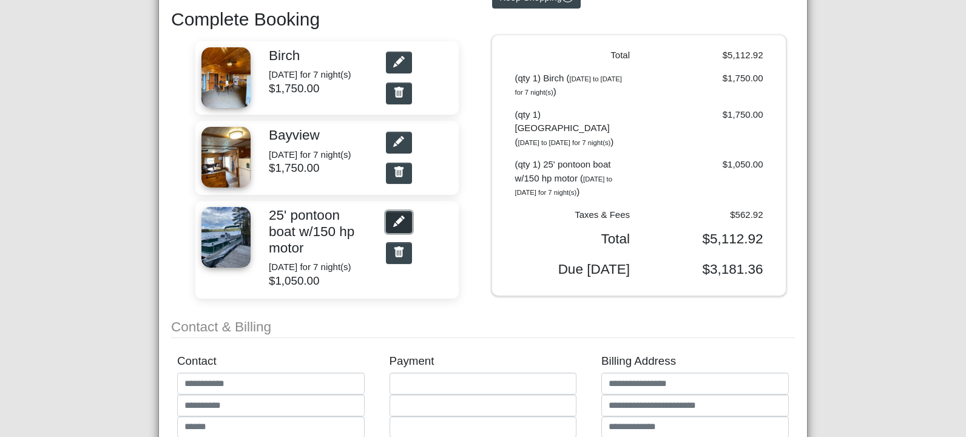
click at [398, 227] on icon "pencil fill" at bounding box center [399, 221] width 12 height 12
select select "*"
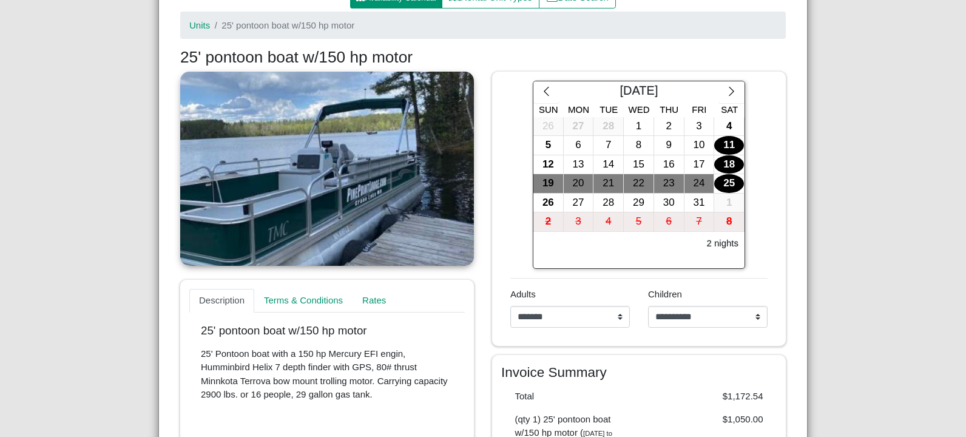
click at [718, 146] on div "11" at bounding box center [729, 145] width 30 height 19
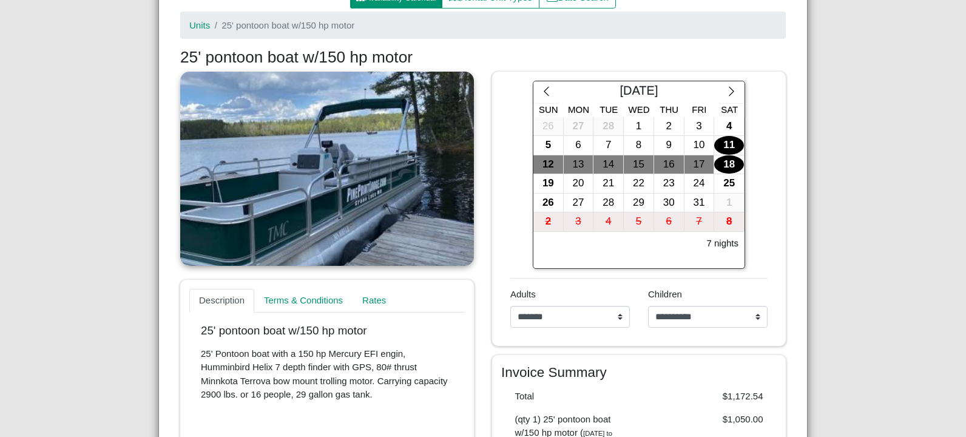
click at [726, 164] on div "18" at bounding box center [729, 164] width 30 height 19
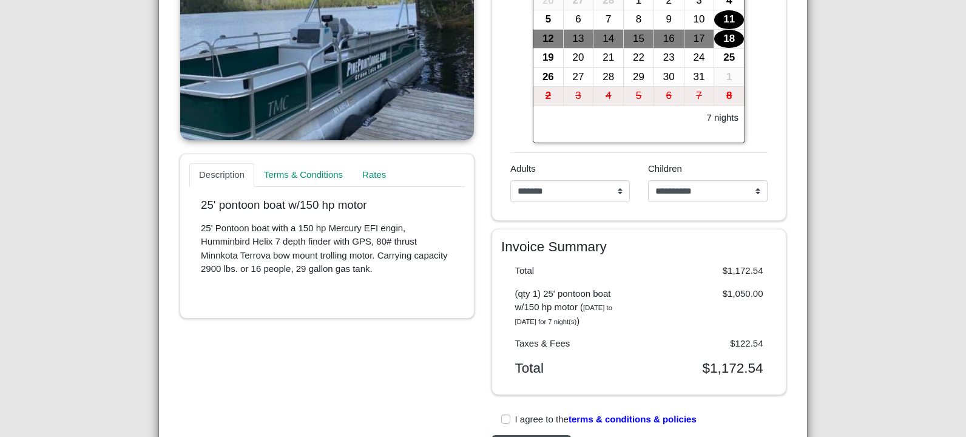
scroll to position [397, 0]
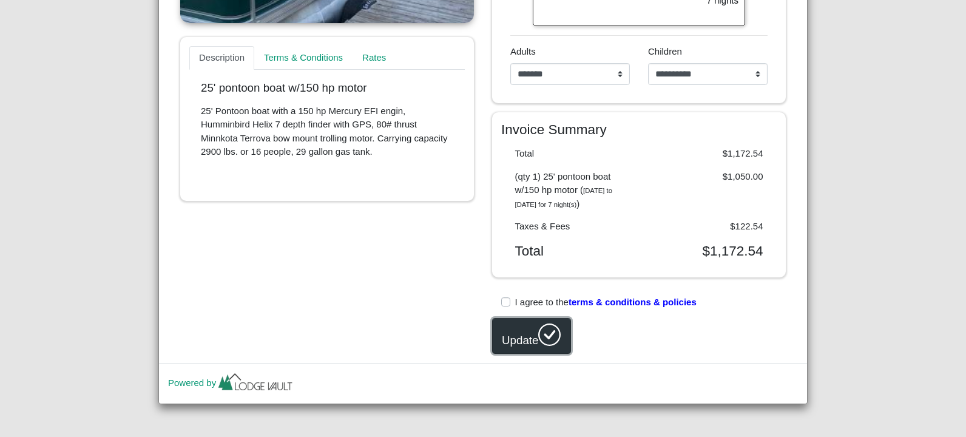
click at [535, 342] on button "Update" at bounding box center [531, 336] width 79 height 36
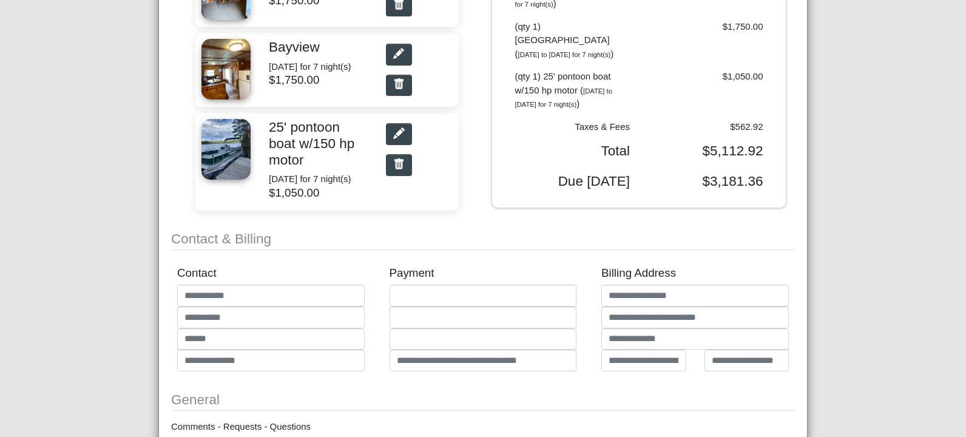
scroll to position [182, 0]
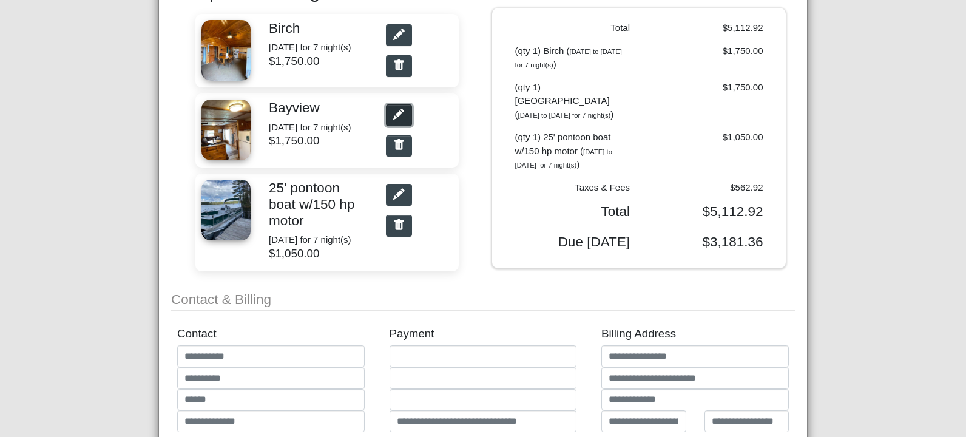
click at [393, 120] on icon "pencil fill" at bounding box center [399, 115] width 12 height 12
select select "*"
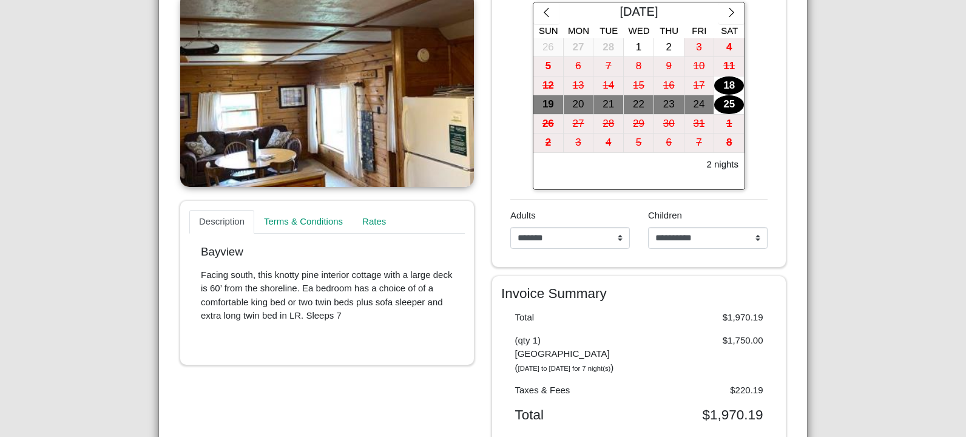
scroll to position [414, 0]
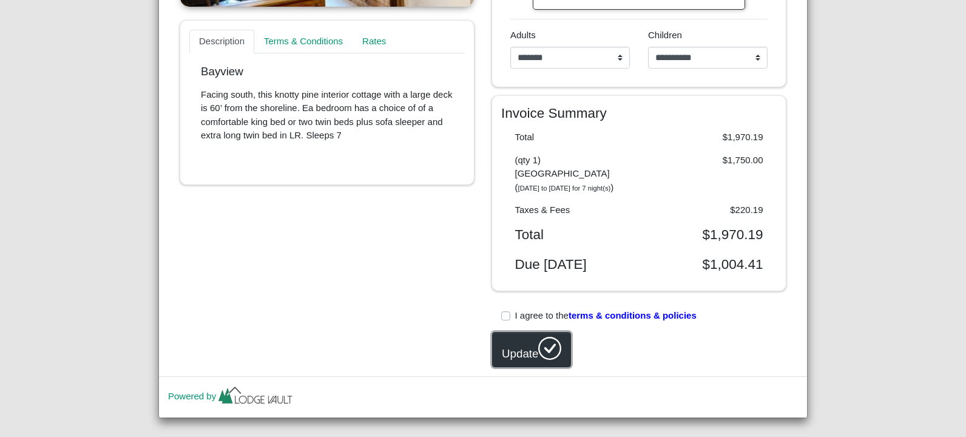
click at [539, 337] on icon "check circle" at bounding box center [549, 348] width 23 height 23
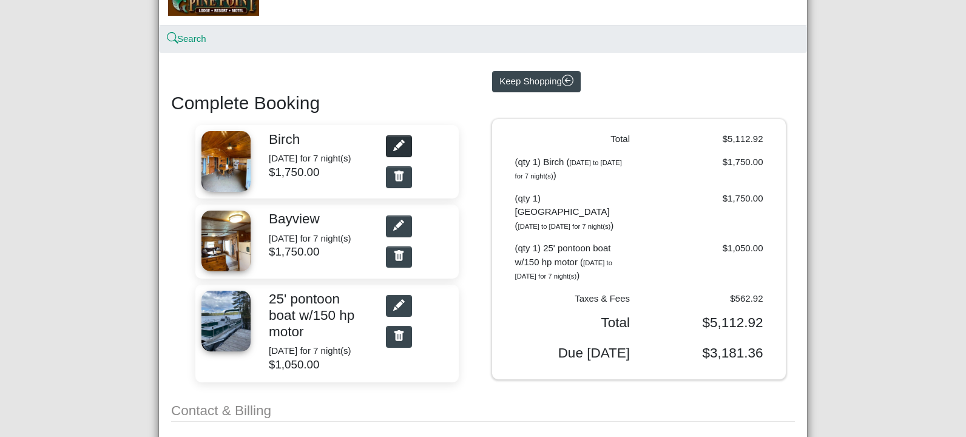
scroll to position [50, 0]
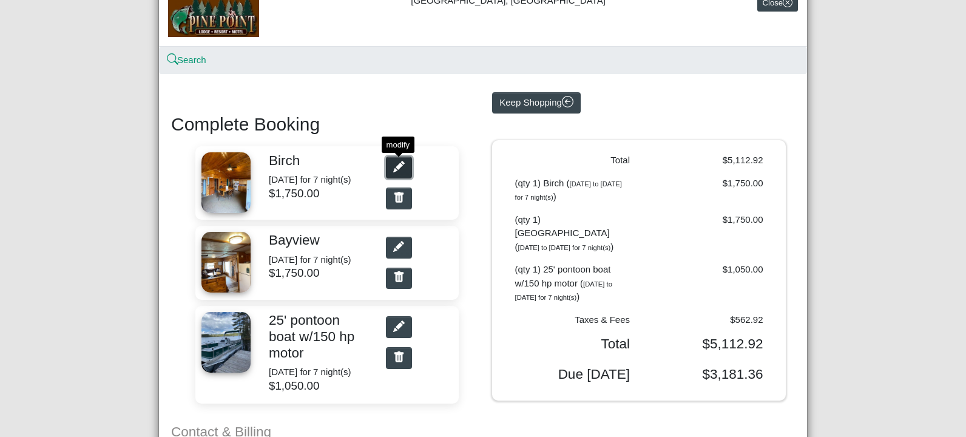
click at [394, 165] on icon "pencil fill" at bounding box center [399, 167] width 12 height 12
select select "*"
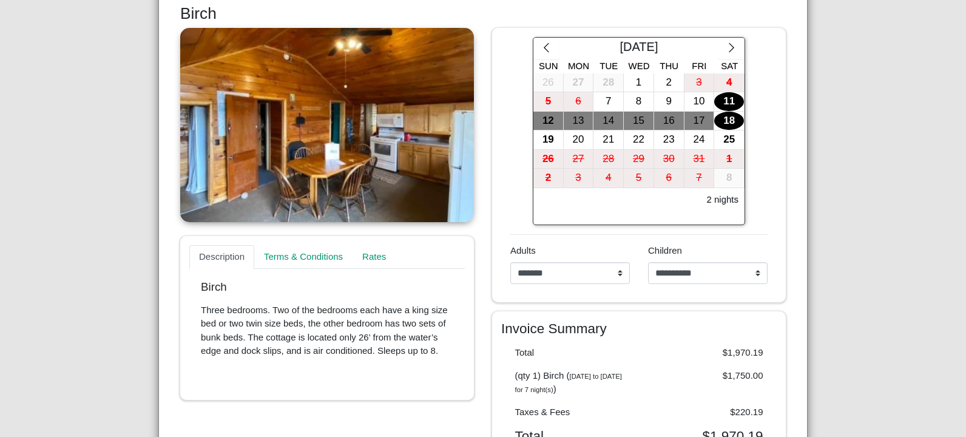
scroll to position [292, 0]
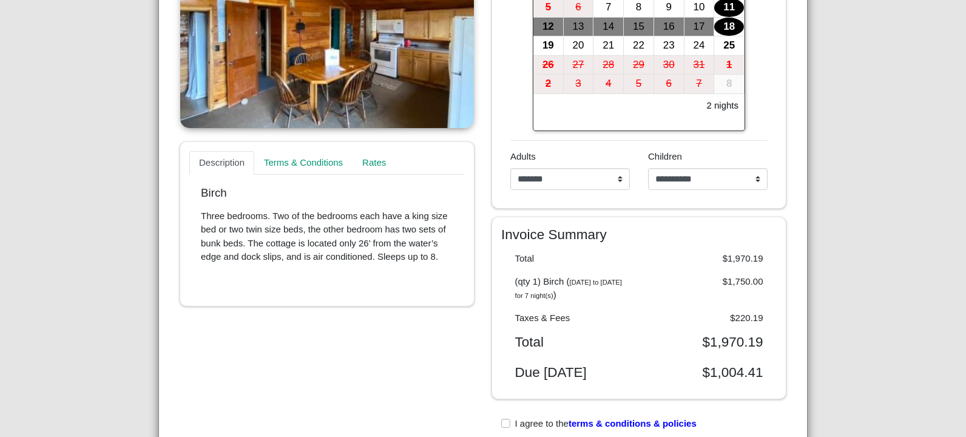
click at [726, 28] on div "18" at bounding box center [729, 27] width 30 height 19
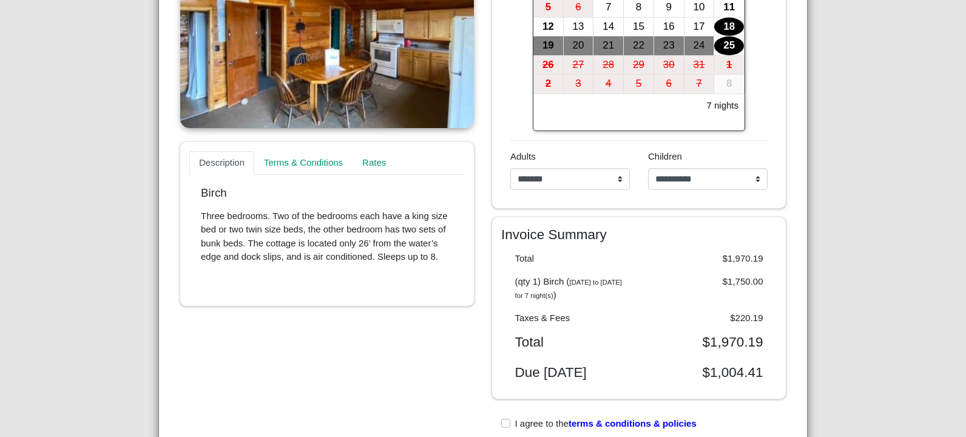
click at [723, 46] on div "25" at bounding box center [729, 45] width 30 height 19
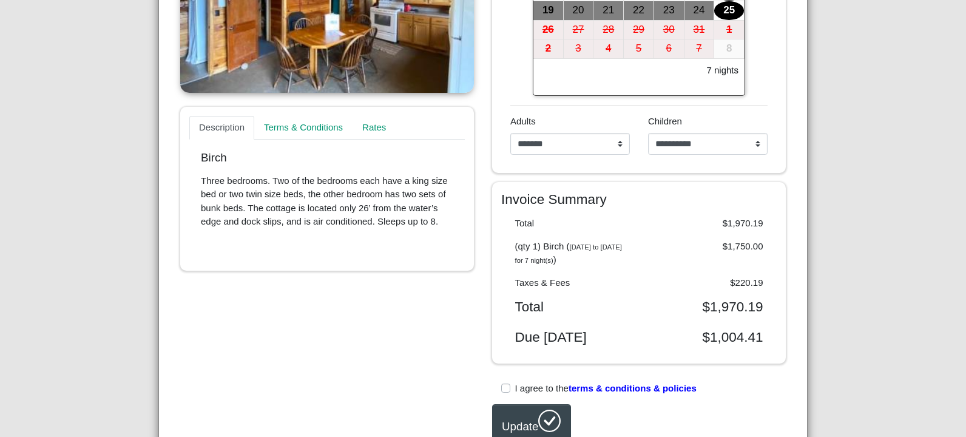
scroll to position [414, 0]
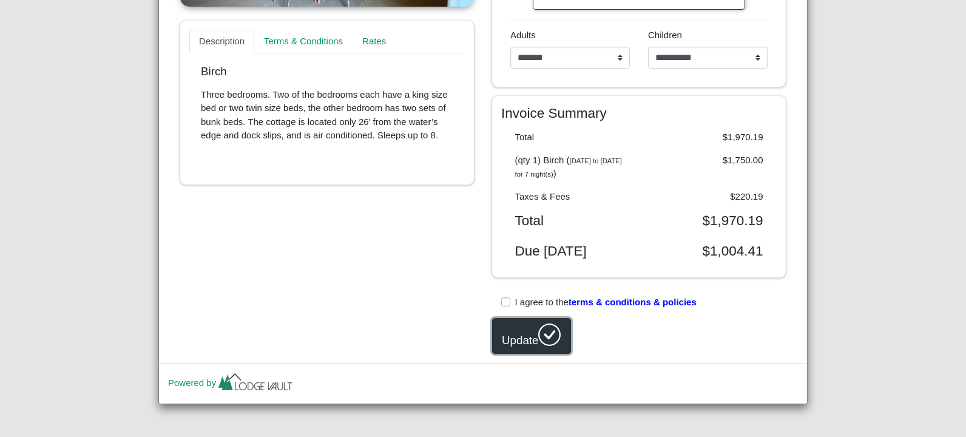
click at [542, 333] on icon "check circle" at bounding box center [549, 334] width 23 height 23
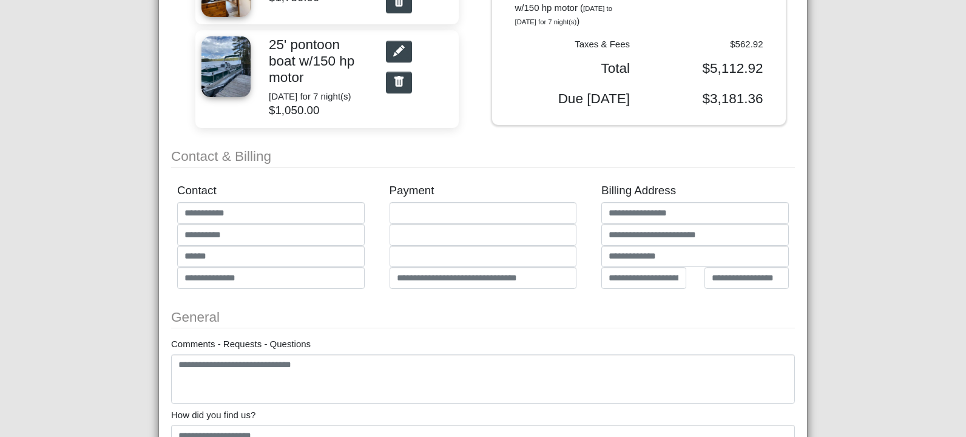
scroll to position [110, 0]
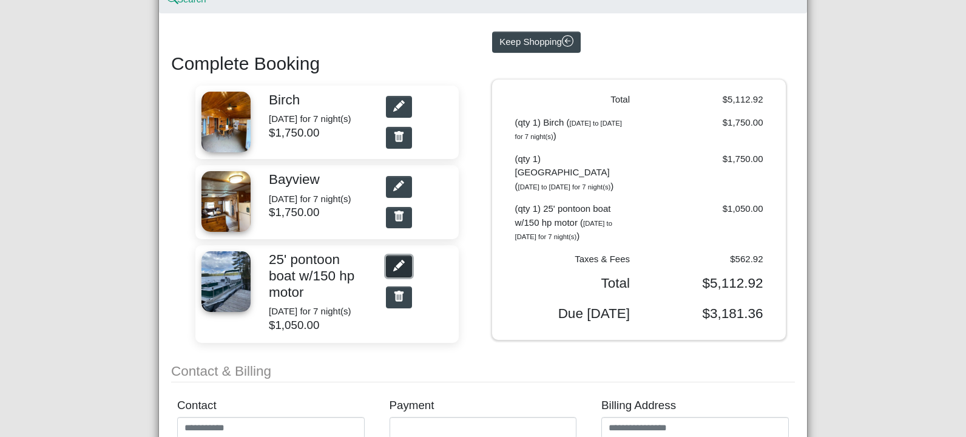
click at [393, 271] on icon "pencil fill" at bounding box center [399, 266] width 12 height 12
select select "*"
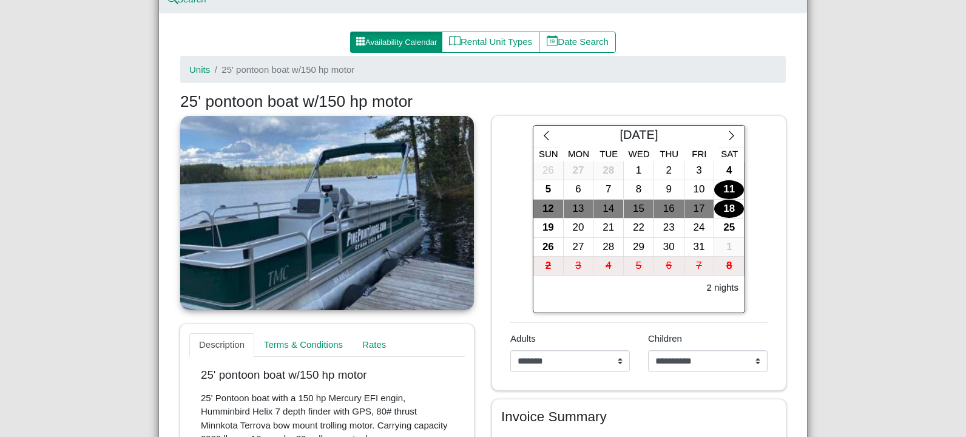
click at [721, 209] on div "18" at bounding box center [729, 209] width 30 height 19
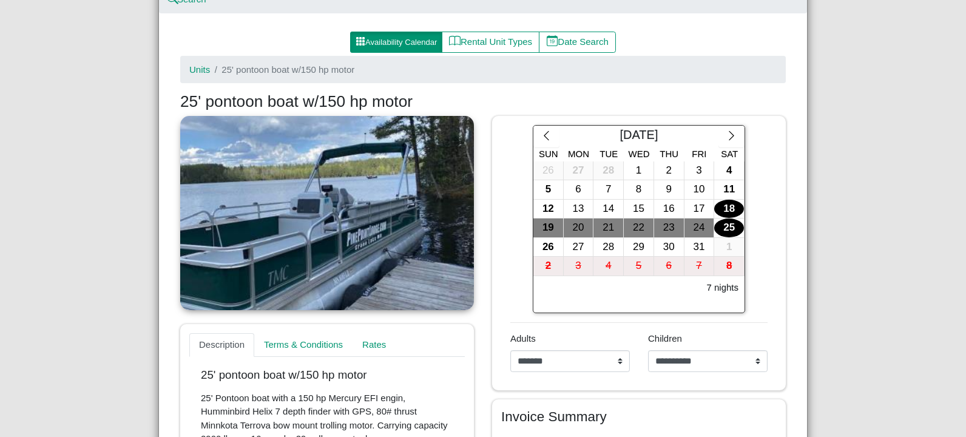
click at [726, 226] on div "25" at bounding box center [729, 227] width 30 height 19
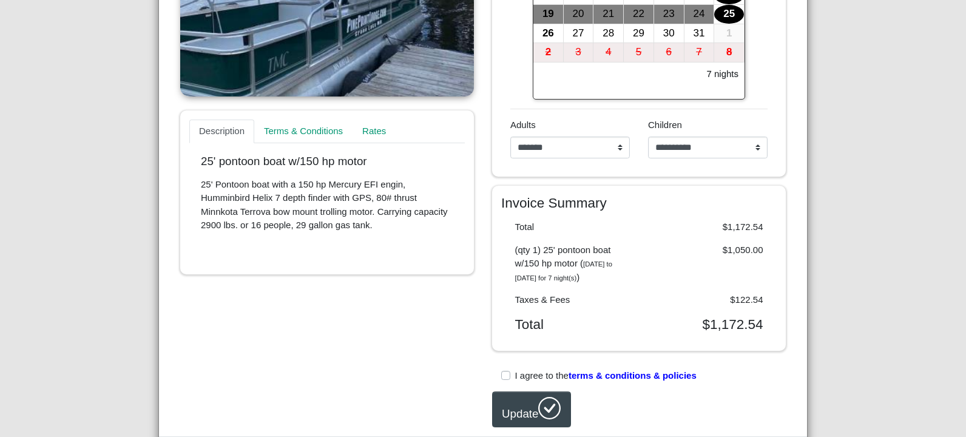
scroll to position [397, 0]
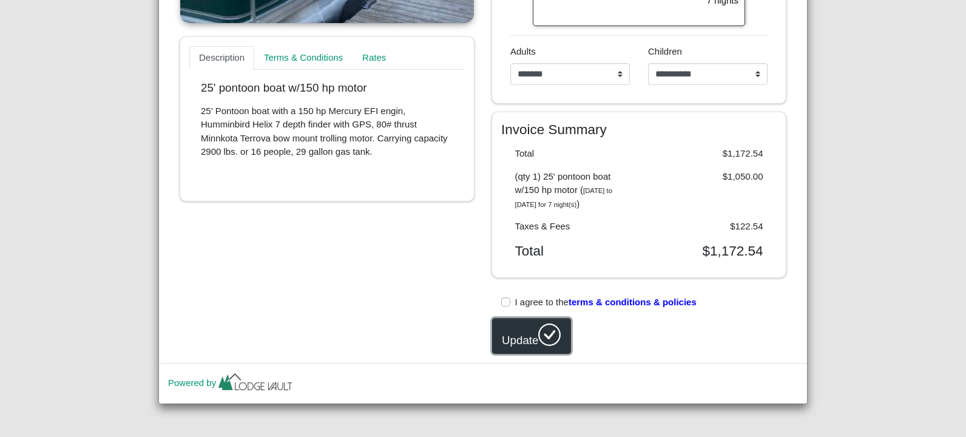
click at [547, 333] on icon "check circle" at bounding box center [549, 334] width 23 height 23
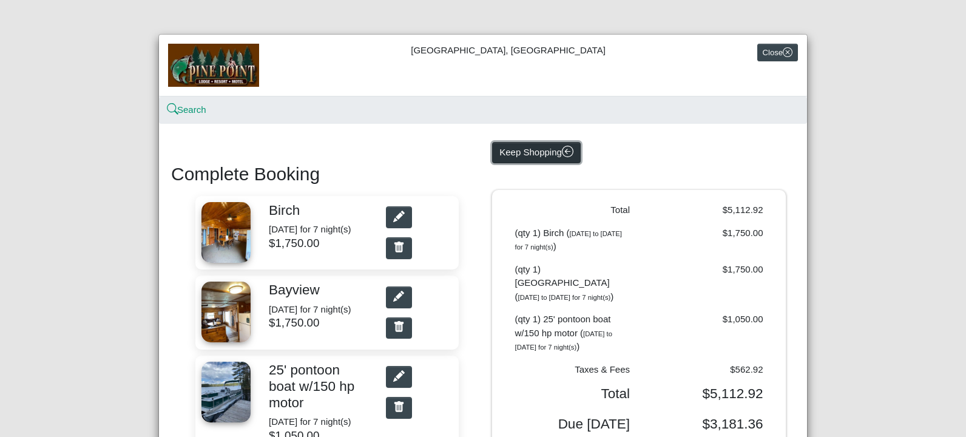
click at [557, 152] on button "Keep Shopping" at bounding box center [536, 153] width 89 height 22
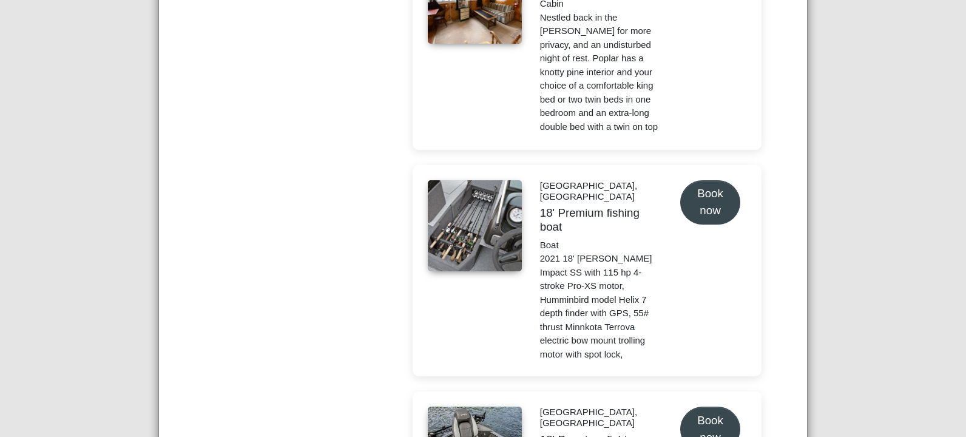
scroll to position [2063, 0]
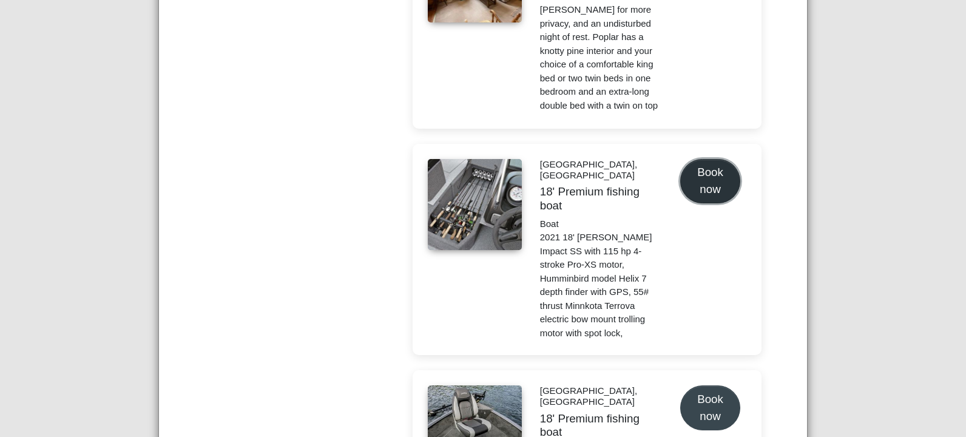
click at [697, 159] on button "Book now" at bounding box center [710, 181] width 60 height 44
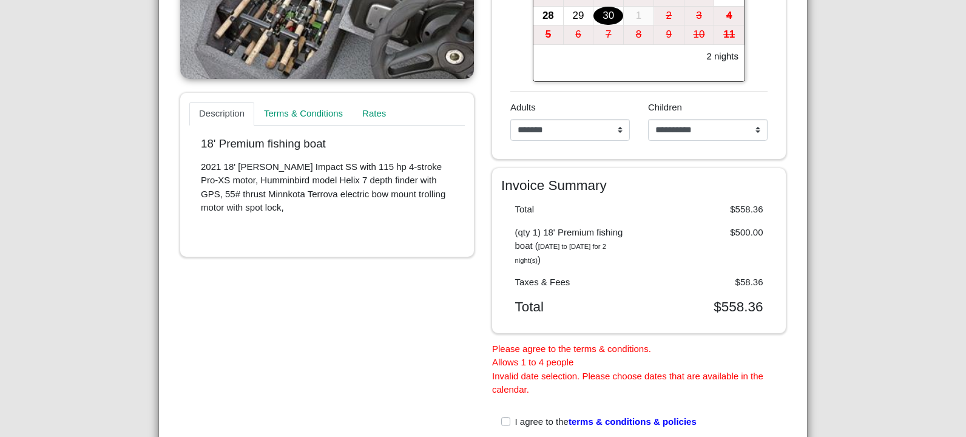
scroll to position [158, 0]
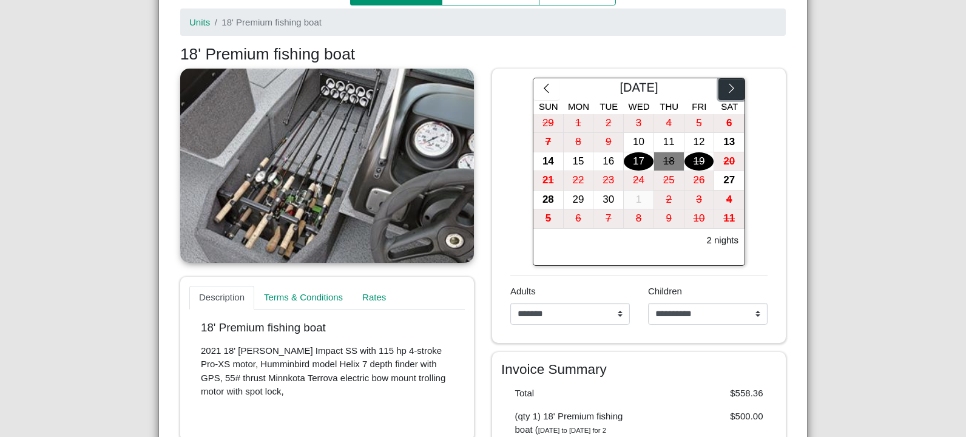
click at [726, 91] on icon "chevron right" at bounding box center [732, 89] width 12 height 12
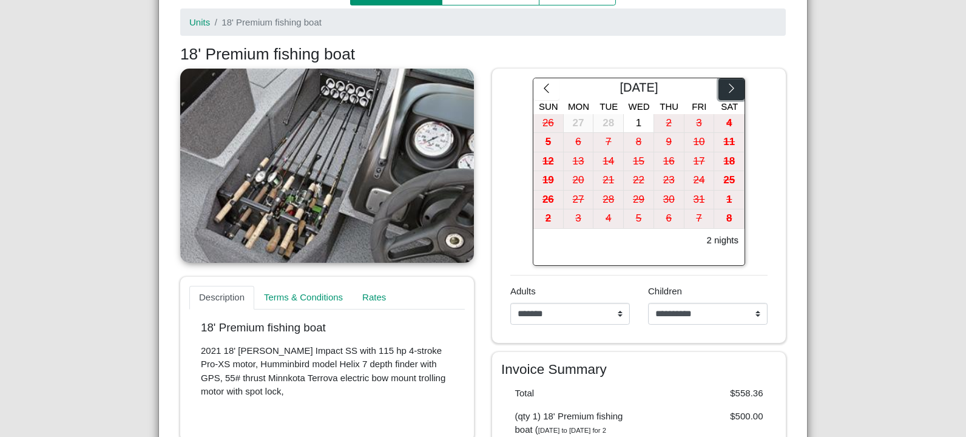
click at [726, 91] on icon "chevron right" at bounding box center [732, 89] width 12 height 12
click at [726, 92] on icon "chevron right" at bounding box center [732, 89] width 12 height 12
click at [729, 92] on icon "chevron right" at bounding box center [731, 88] width 5 height 9
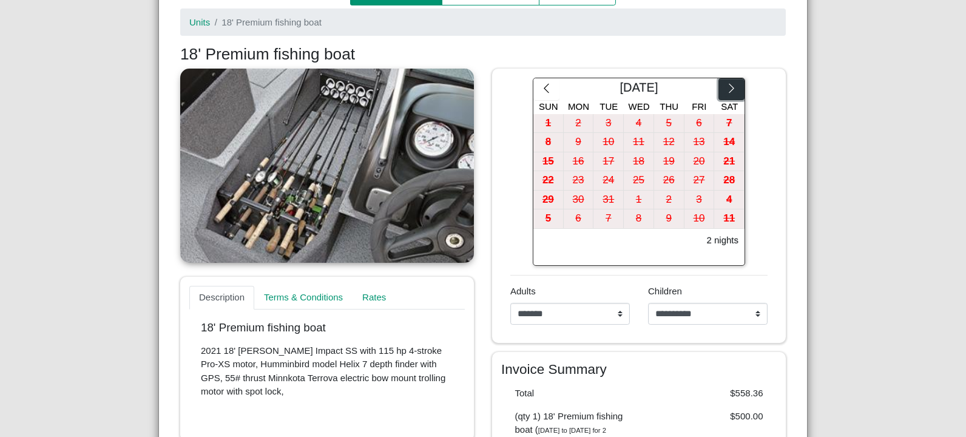
click at [729, 92] on icon "chevron right" at bounding box center [731, 88] width 5 height 9
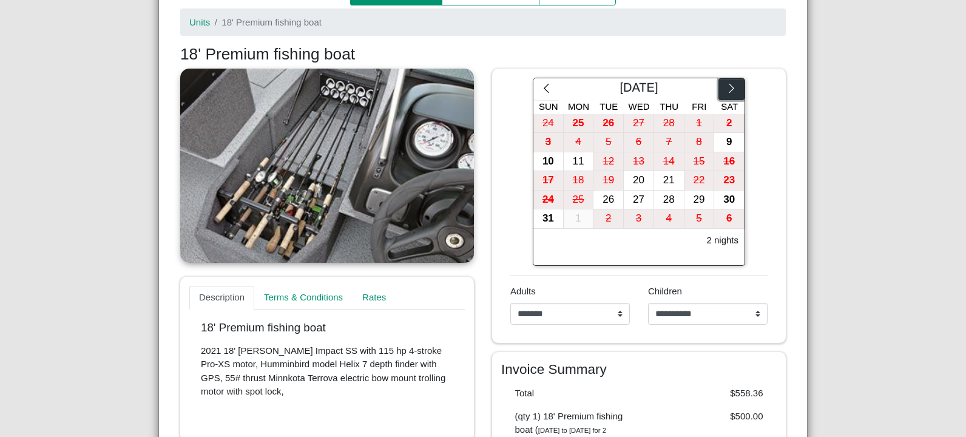
click at [726, 93] on icon "chevron right" at bounding box center [732, 89] width 12 height 12
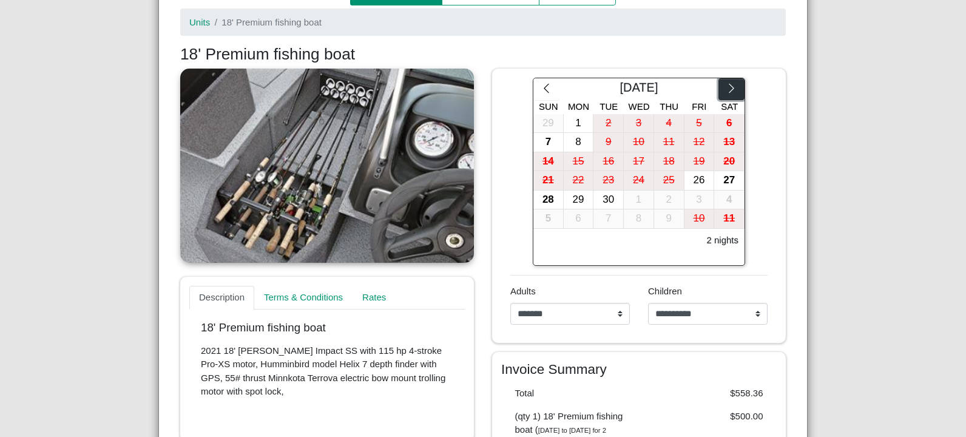
click at [727, 93] on icon "chevron right" at bounding box center [732, 89] width 12 height 12
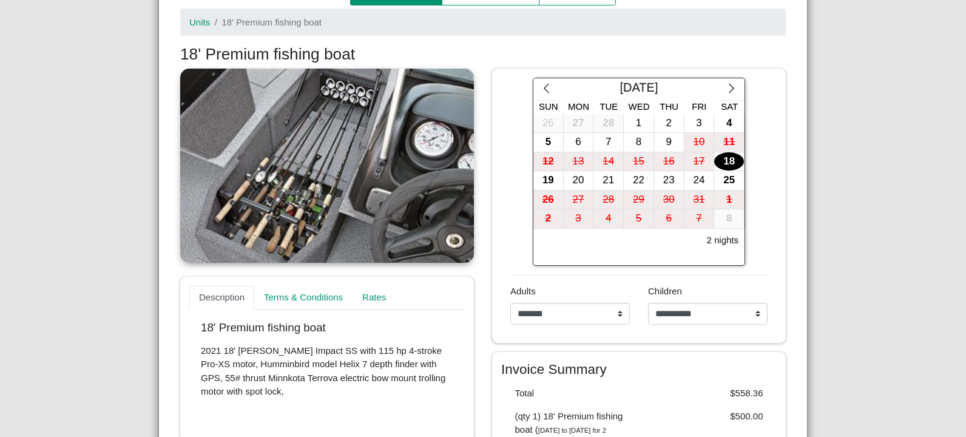
click at [730, 161] on div "18" at bounding box center [729, 161] width 30 height 19
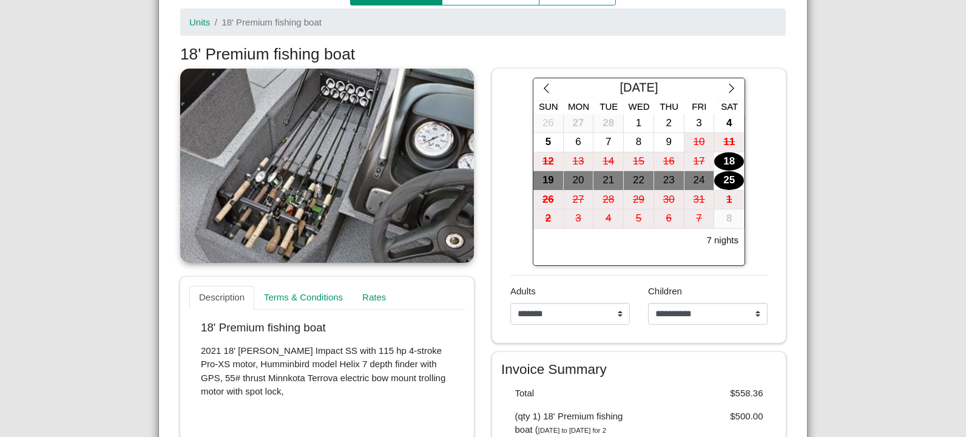
click at [730, 177] on div "25" at bounding box center [729, 180] width 30 height 19
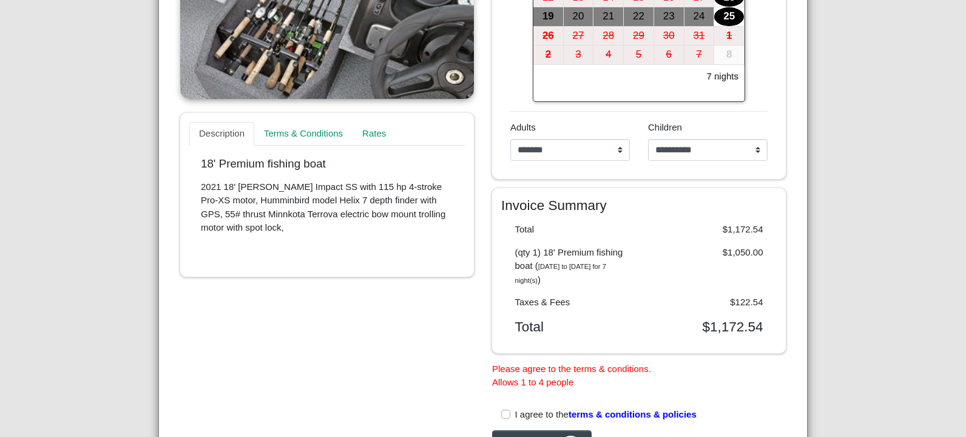
scroll to position [340, 0]
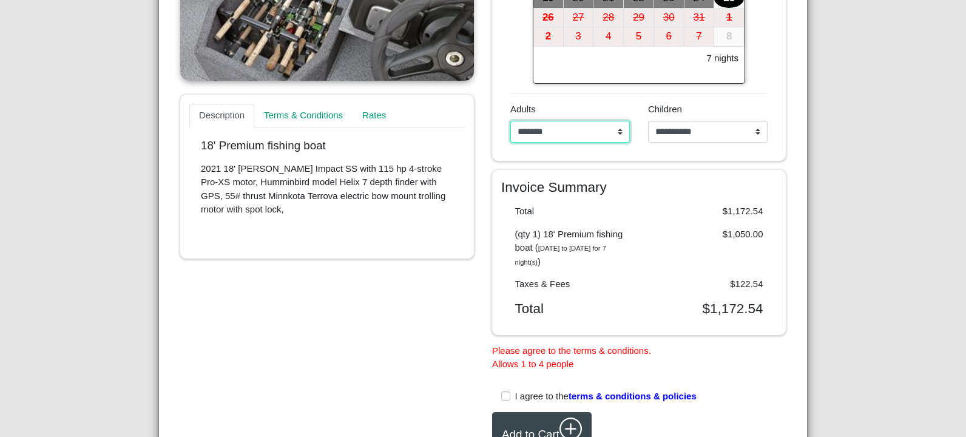
click at [609, 132] on select "**********" at bounding box center [570, 132] width 120 height 22
select select "*"
click at [510, 121] on select "**********" at bounding box center [570, 132] width 120 height 22
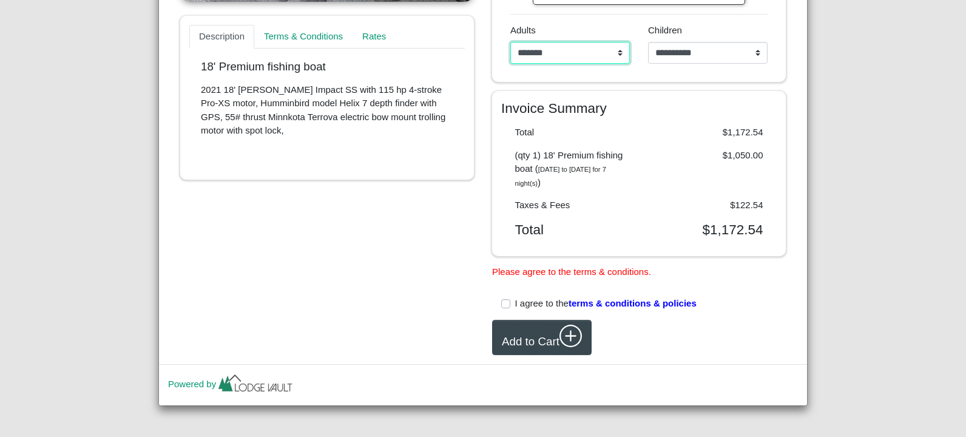
scroll to position [421, 0]
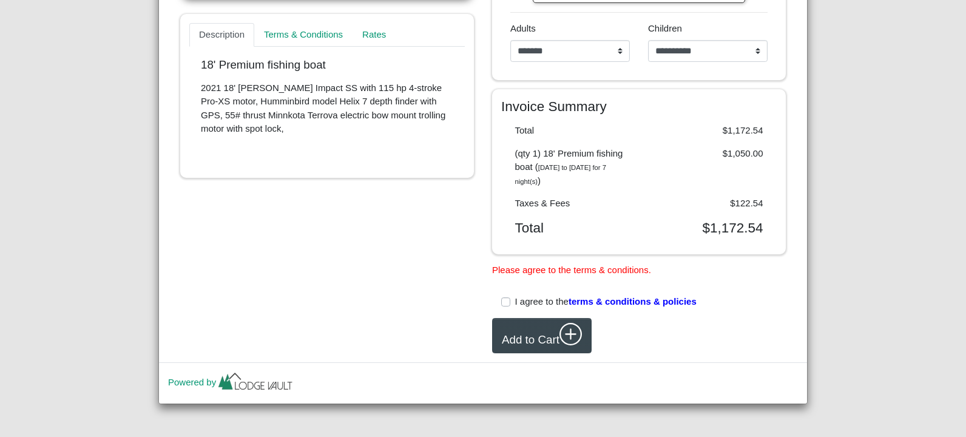
click at [515, 300] on label "I agree to the terms & conditions & policies" at bounding box center [605, 302] width 181 height 14
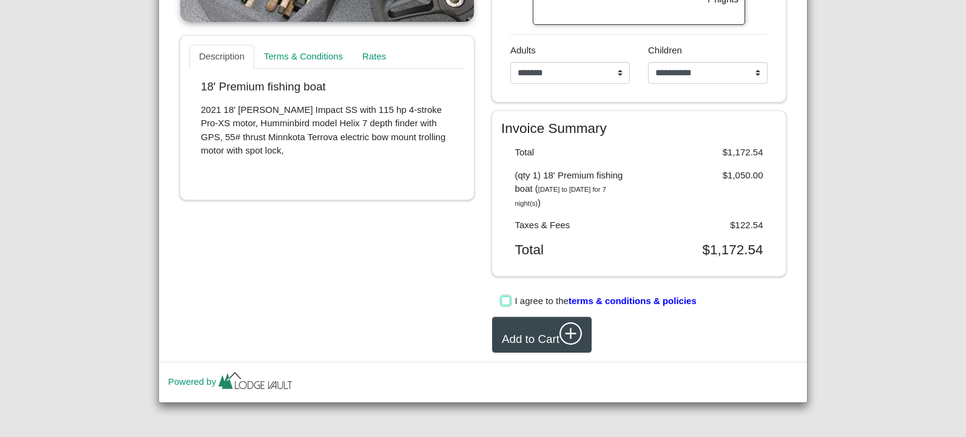
scroll to position [397, 0]
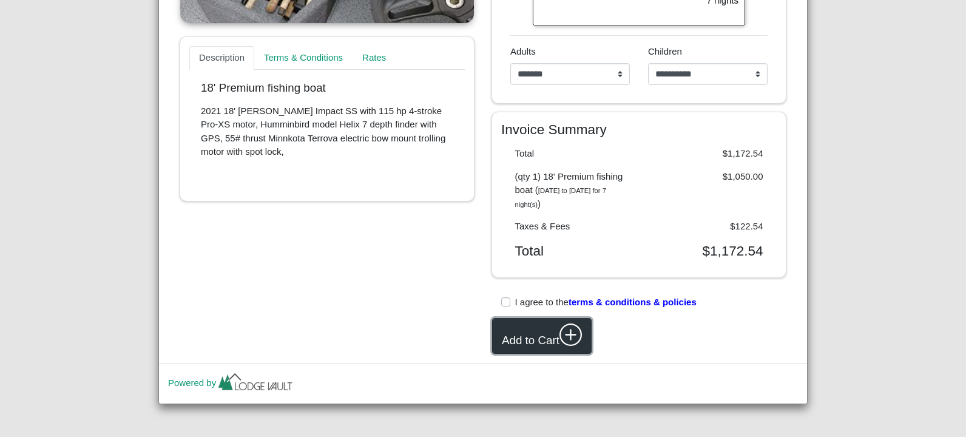
click at [570, 334] on icon "plus circle" at bounding box center [571, 335] width 12 height 12
